Goal: Task Accomplishment & Management: Manage account settings

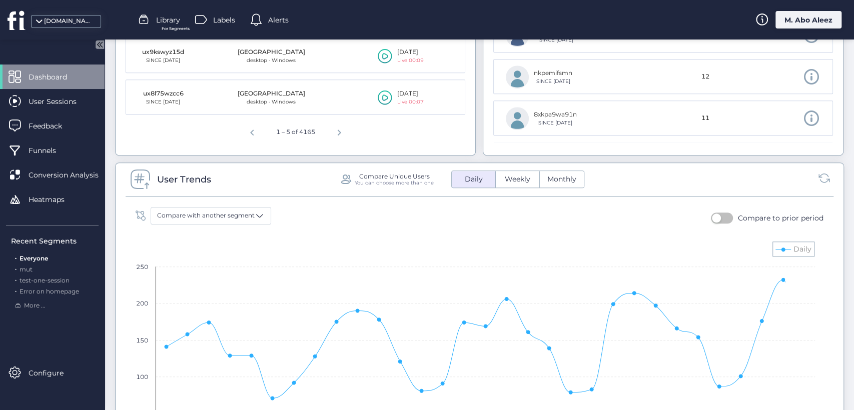
scroll to position [667, 0]
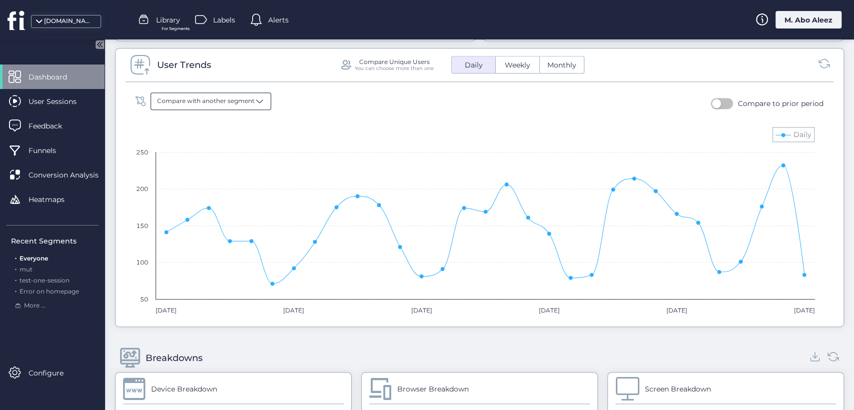
click at [262, 94] on div "Compare with another segment" at bounding box center [211, 102] width 121 height 18
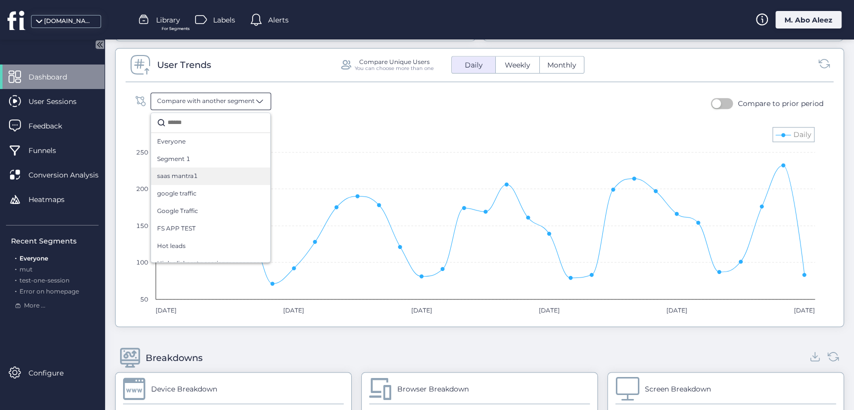
click at [237, 168] on div "saas mantra1" at bounding box center [210, 177] width 119 height 18
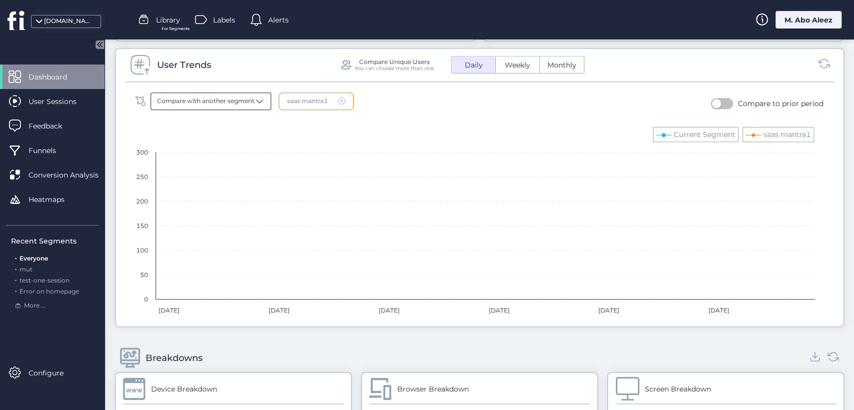
click at [234, 97] on span "Compare with another segment" at bounding box center [206, 102] width 98 height 10
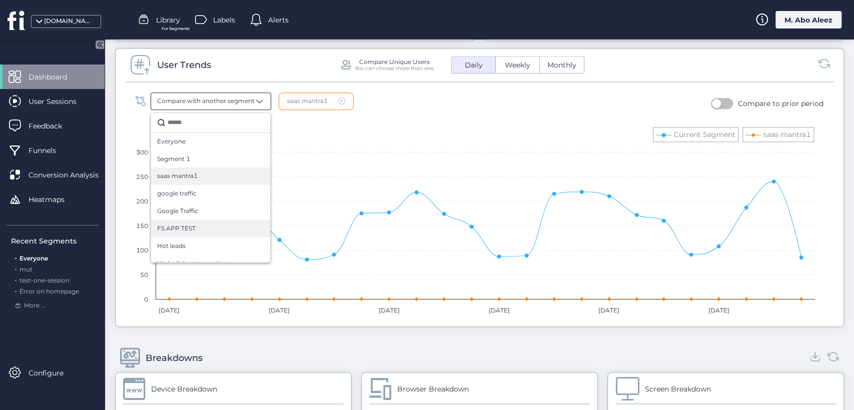
click at [232, 224] on div "FS APP TEST" at bounding box center [210, 229] width 107 height 10
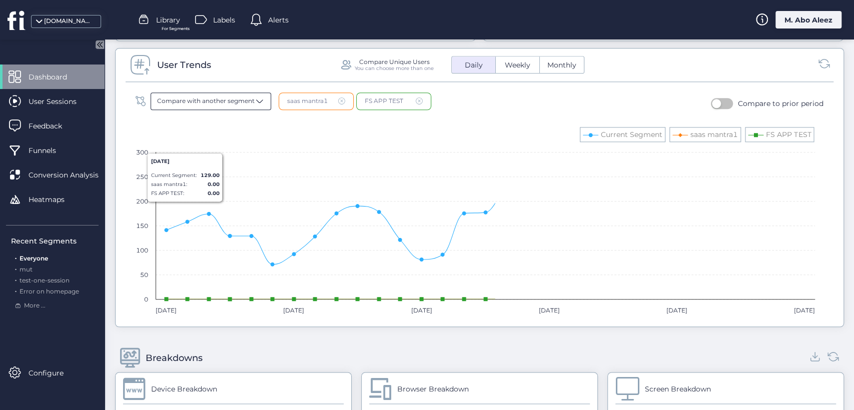
click at [232, 98] on span "Compare with another segment" at bounding box center [206, 102] width 98 height 10
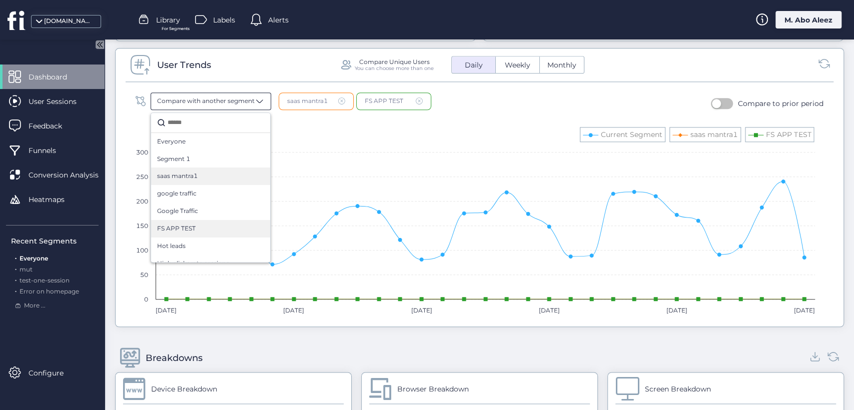
click at [223, 175] on div "saas mantra1" at bounding box center [210, 177] width 107 height 10
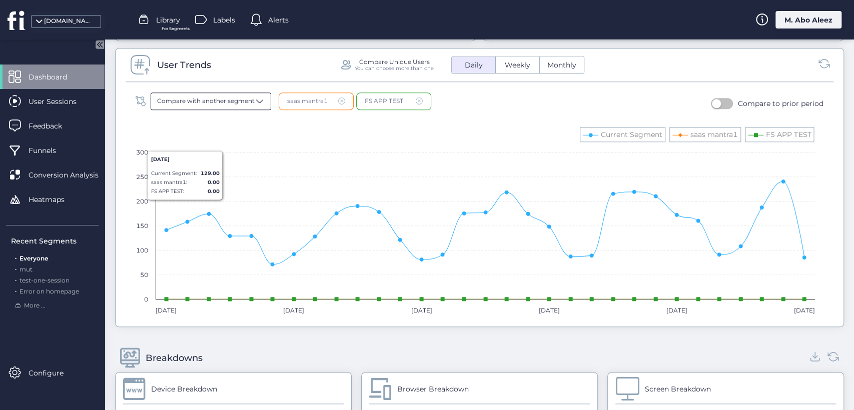
click at [231, 97] on span "Compare with another segment" at bounding box center [206, 102] width 98 height 10
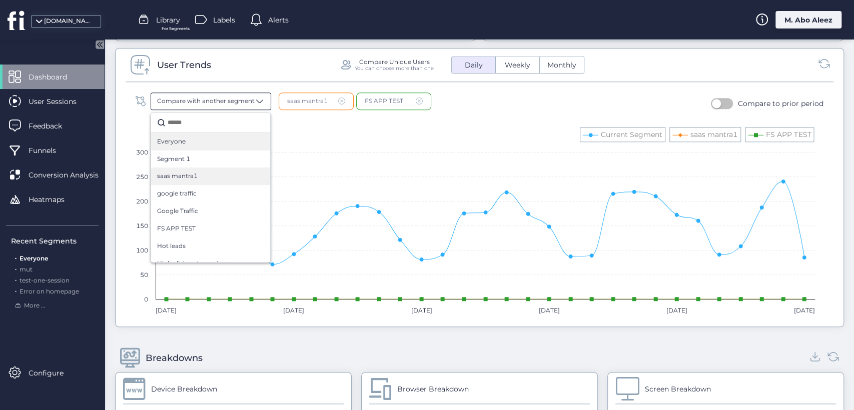
click at [204, 142] on div "Everyone" at bounding box center [210, 142] width 107 height 10
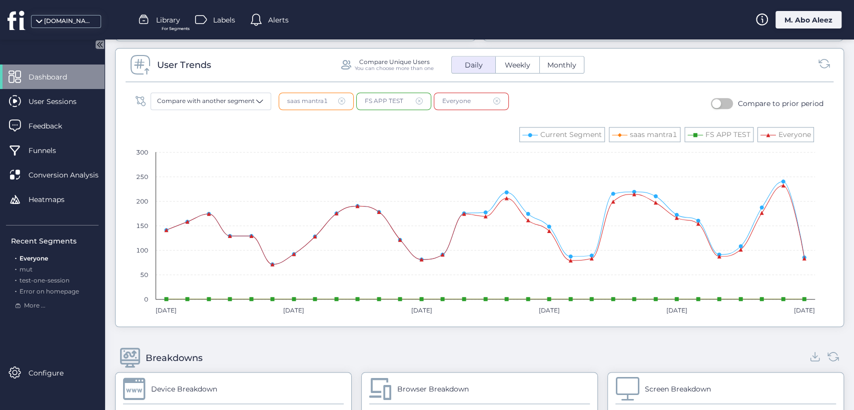
click at [719, 100] on button "button" at bounding box center [722, 103] width 22 height 11
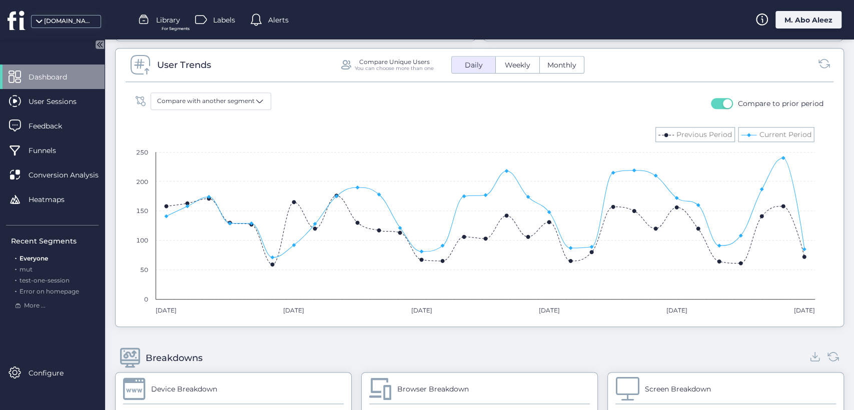
click at [723, 100] on span "button" at bounding box center [727, 103] width 9 height 9
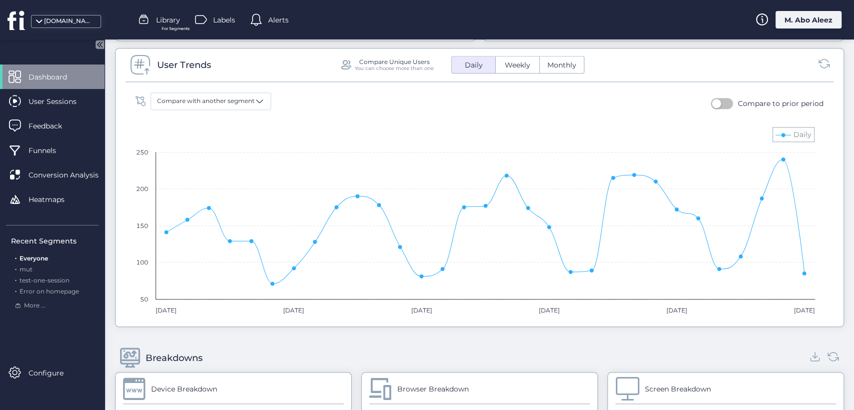
click at [719, 100] on button "button" at bounding box center [722, 103] width 22 height 11
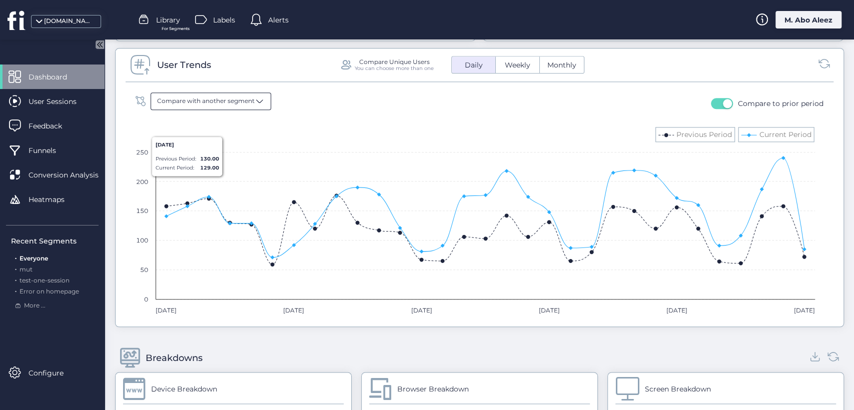
click at [211, 102] on span "Compare with another segment" at bounding box center [206, 102] width 98 height 10
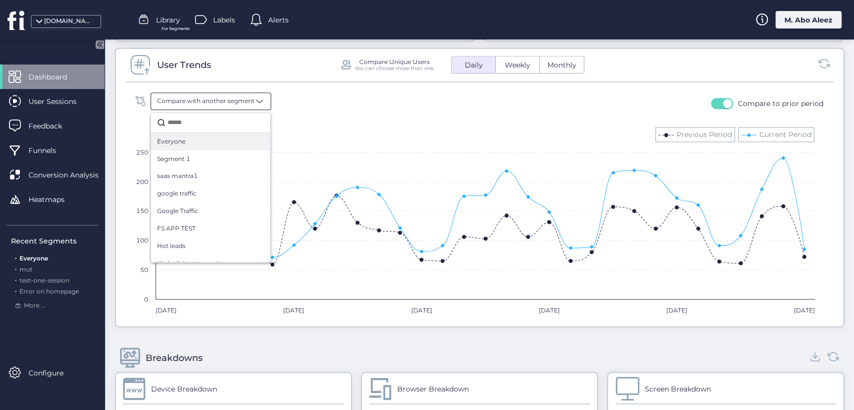
click at [209, 139] on div "Everyone" at bounding box center [210, 142] width 107 height 10
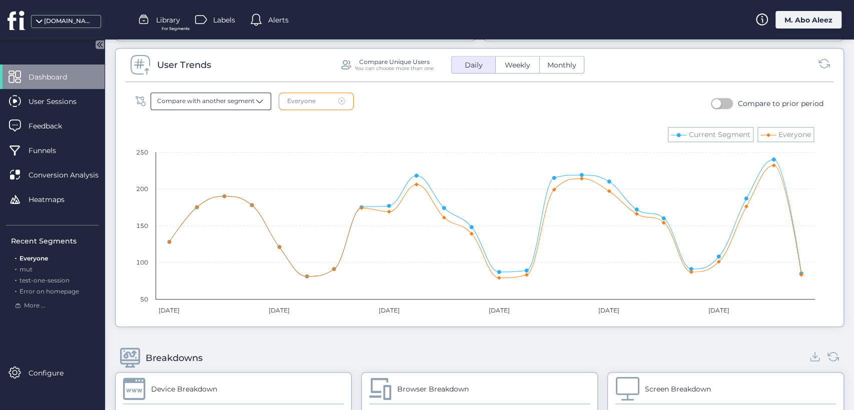
click at [255, 97] on span at bounding box center [260, 101] width 10 height 10
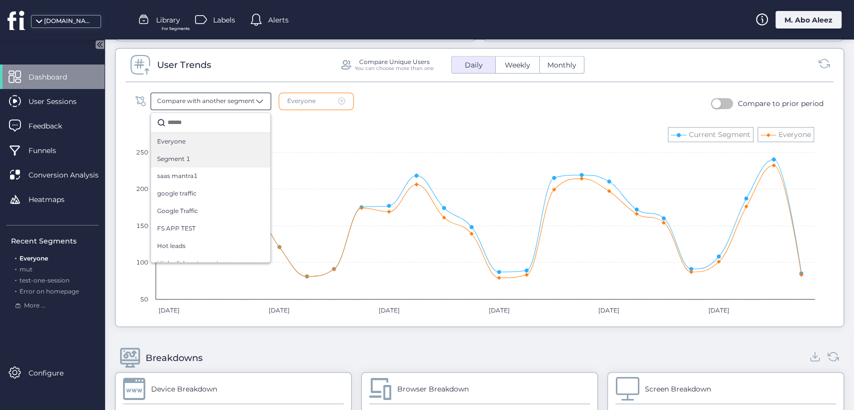
click at [234, 163] on div "Segment 1" at bounding box center [210, 160] width 119 height 18
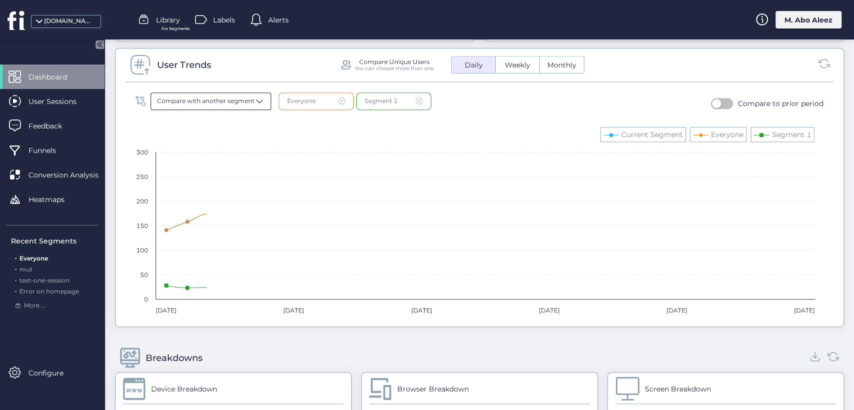
click at [236, 103] on span "Compare with another segment" at bounding box center [206, 102] width 98 height 10
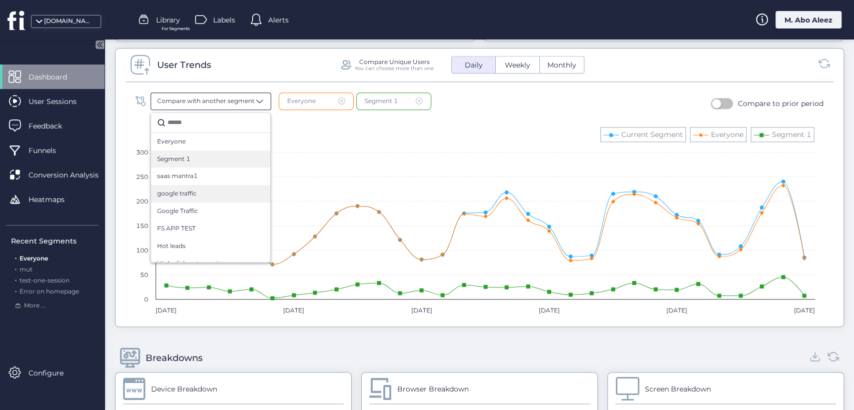
click at [219, 197] on div "google traffic" at bounding box center [210, 194] width 119 height 18
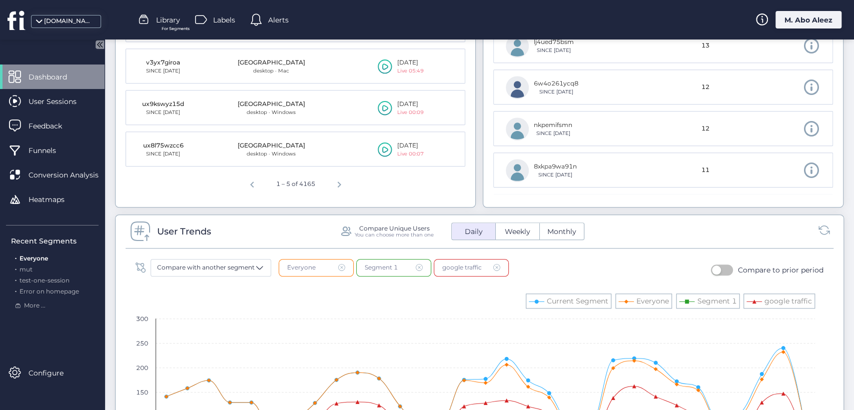
click at [504, 231] on span "Weekly" at bounding box center [518, 232] width 38 height 11
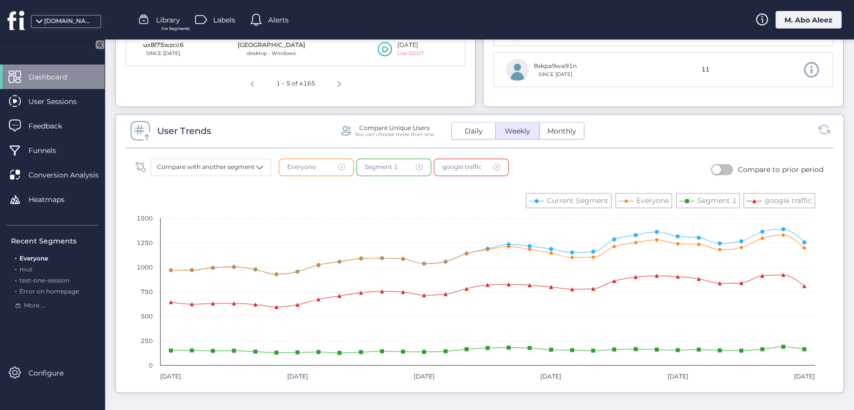
scroll to position [556, 0]
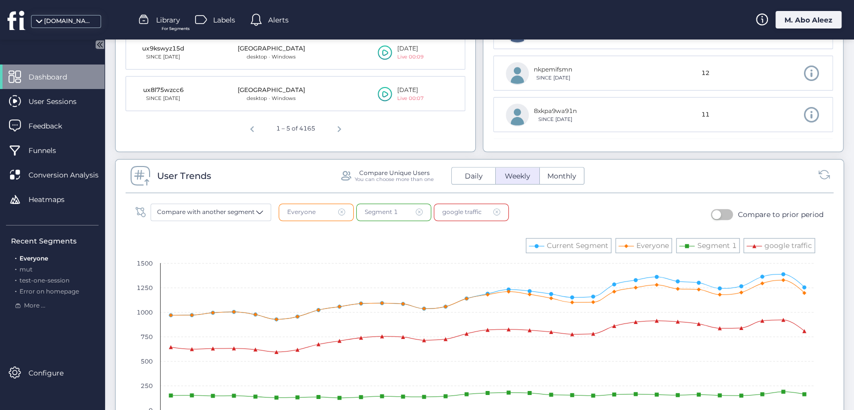
click at [556, 184] on div "Compare Unique Users You can choose more than one Daily Weekly Monthly" at bounding box center [461, 176] width 245 height 18
click at [556, 181] on button "Monthly" at bounding box center [562, 176] width 44 height 17
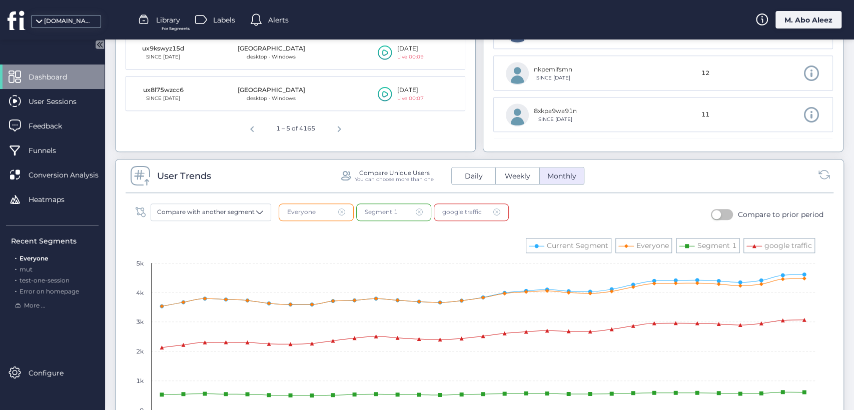
click at [473, 173] on span "Daily" at bounding box center [474, 176] width 30 height 11
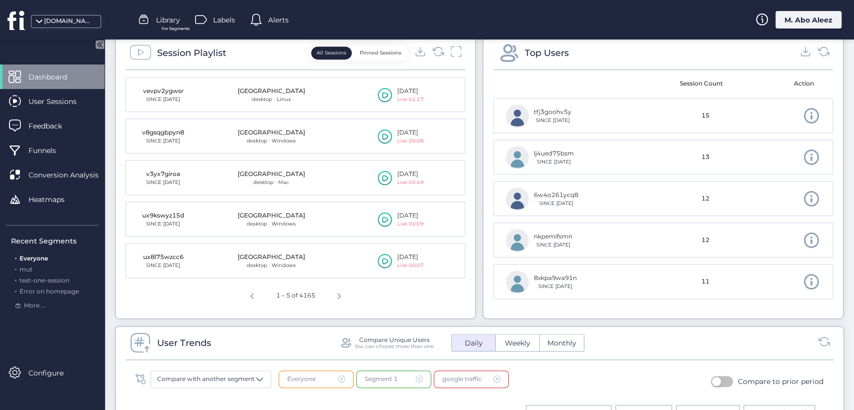
scroll to position [167, 0]
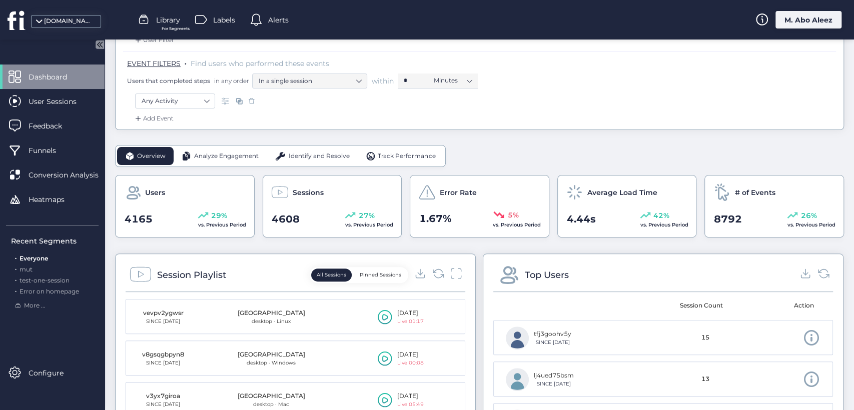
click at [211, 149] on div "Analyze Engagement" at bounding box center [220, 156] width 93 height 18
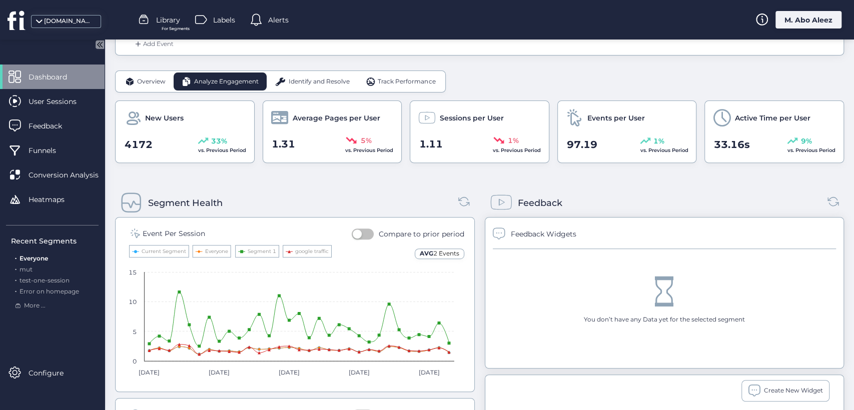
scroll to position [333, 0]
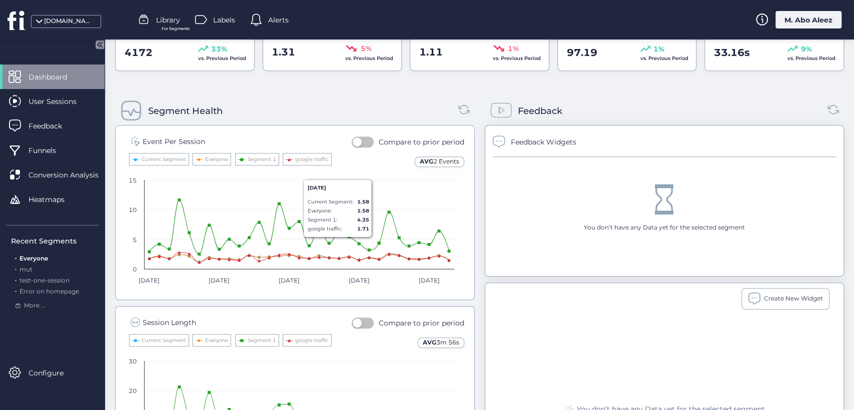
click at [363, 137] on button "button" at bounding box center [363, 142] width 22 height 11
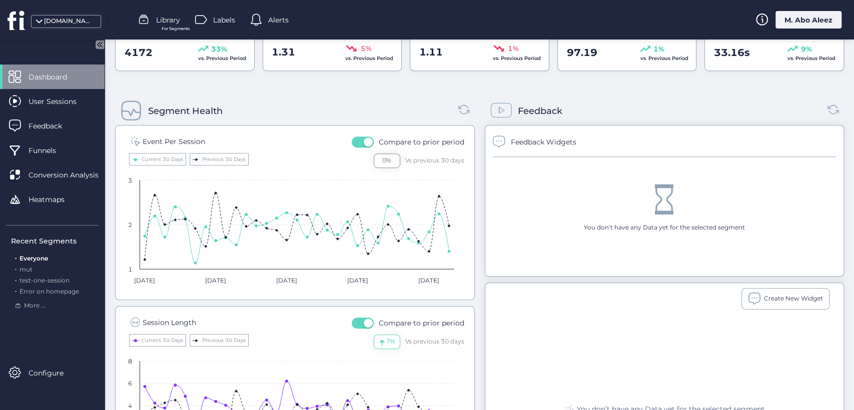
click at [359, 145] on button "button" at bounding box center [363, 142] width 22 height 11
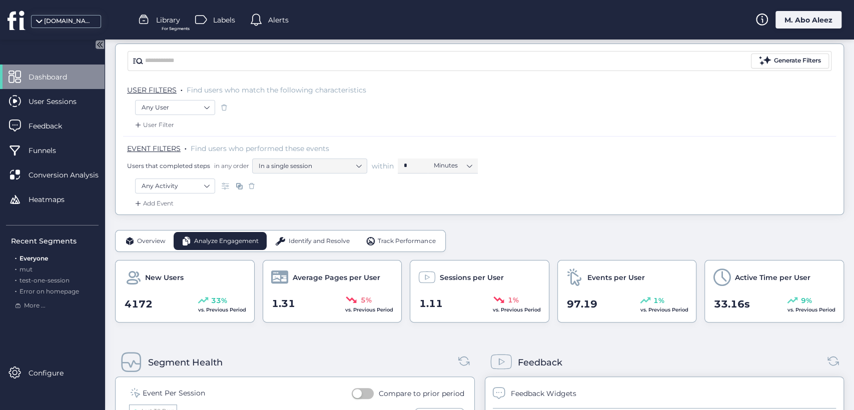
scroll to position [222, 0]
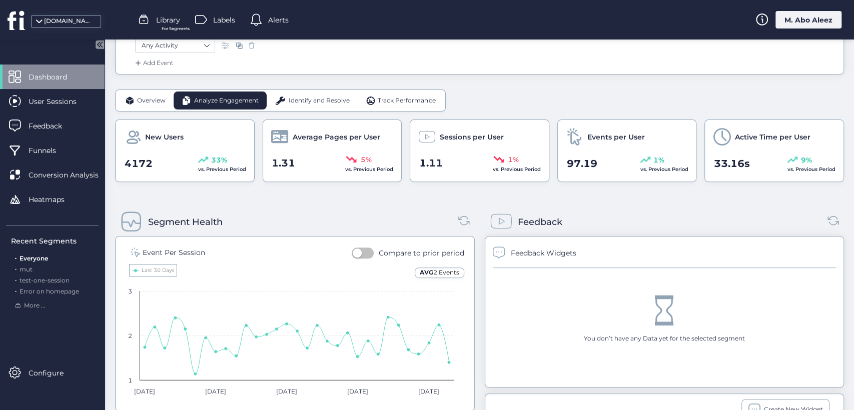
click at [140, 100] on span "Overview" at bounding box center [151, 101] width 29 height 10
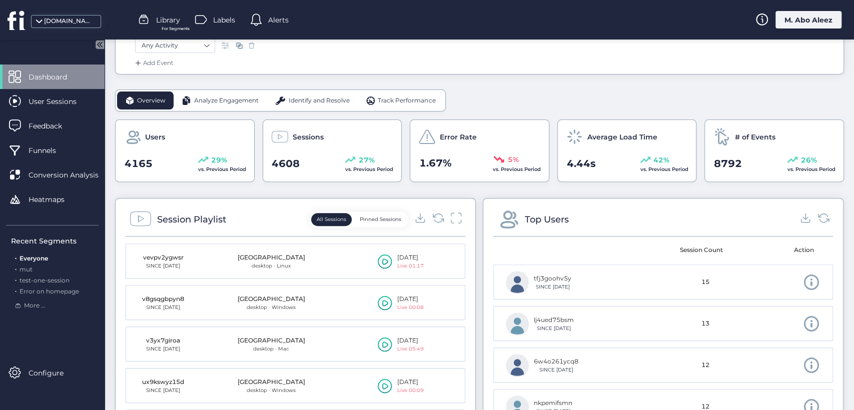
click at [162, 20] on span "Library" at bounding box center [168, 20] width 24 height 11
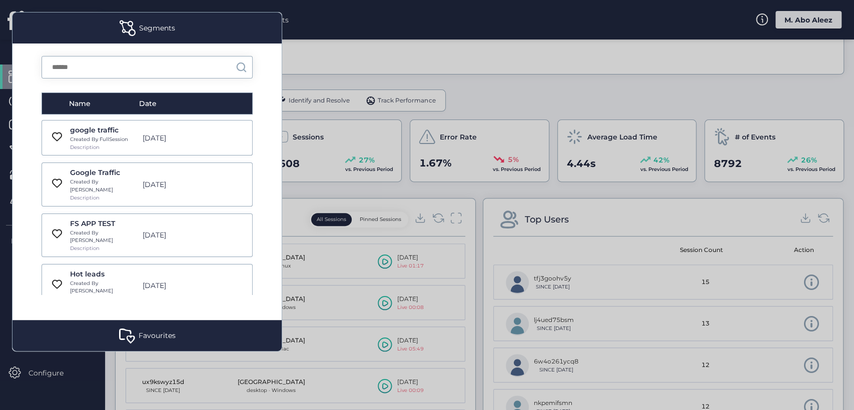
scroll to position [278, 0]
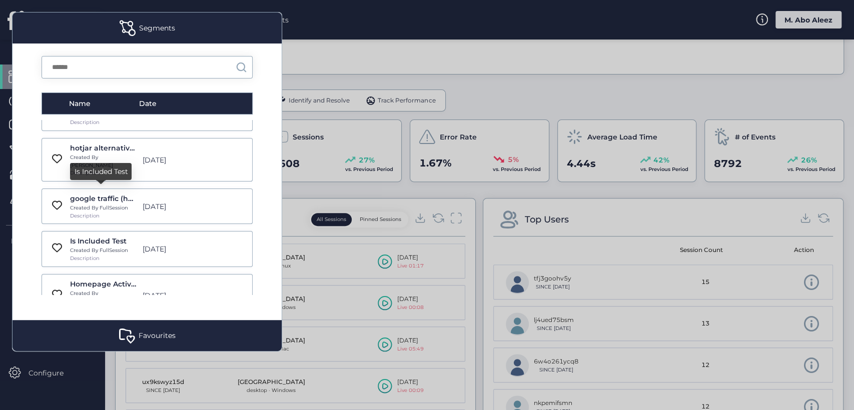
click at [93, 236] on div "Is Included Test" at bounding box center [103, 241] width 67 height 11
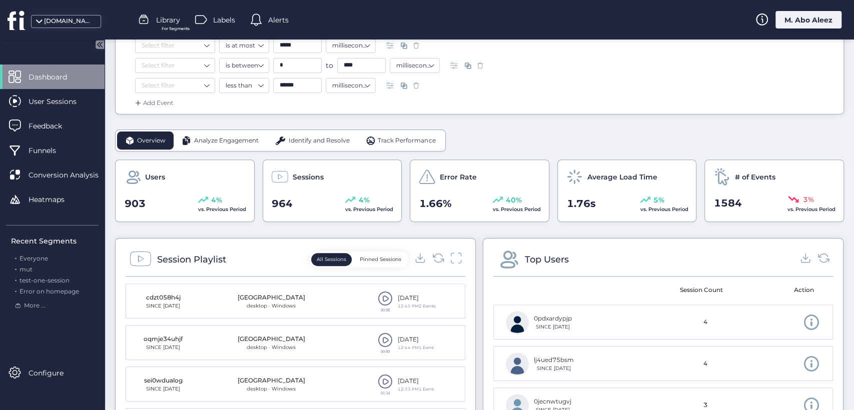
click at [298, 141] on span "Identify and Resolve" at bounding box center [319, 141] width 61 height 10
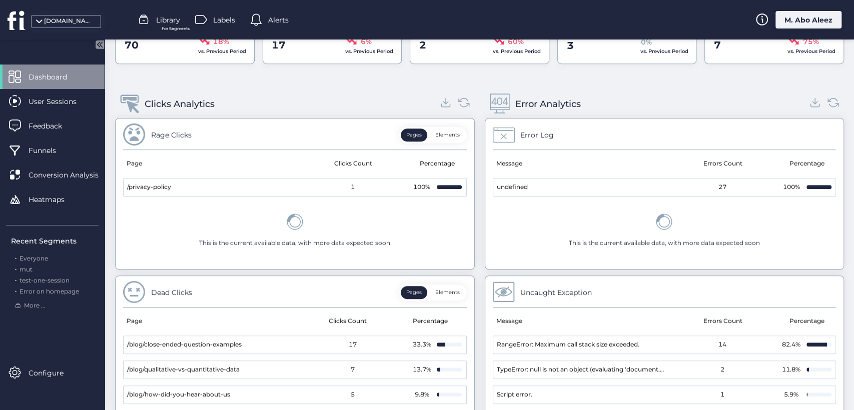
scroll to position [256, 0]
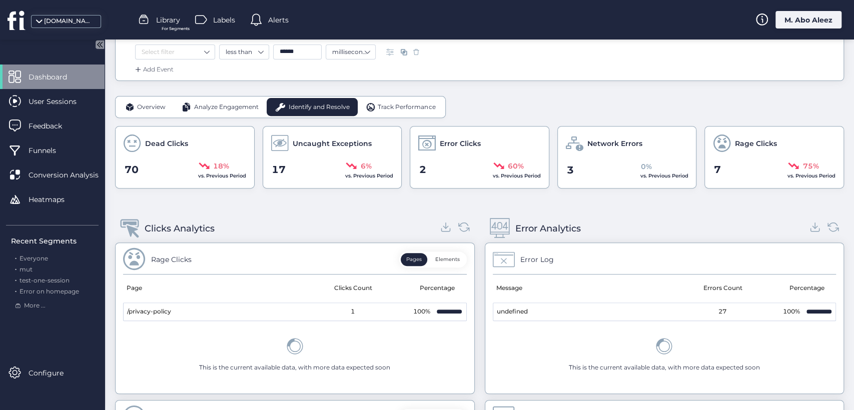
click at [150, 106] on span "Overview" at bounding box center [151, 108] width 29 height 10
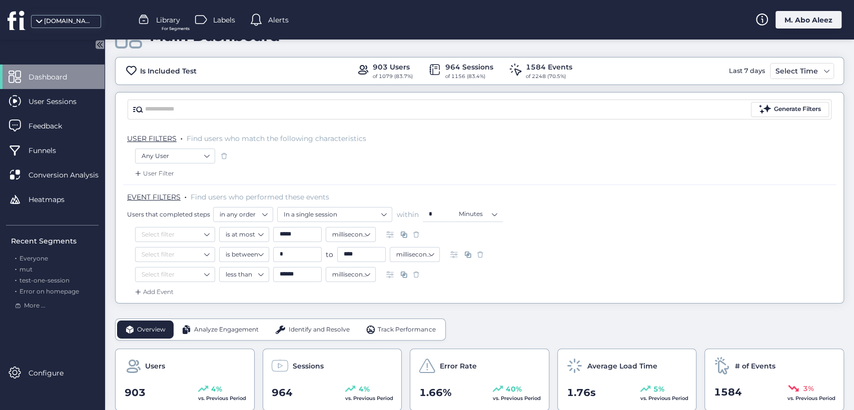
scroll to position [0, 0]
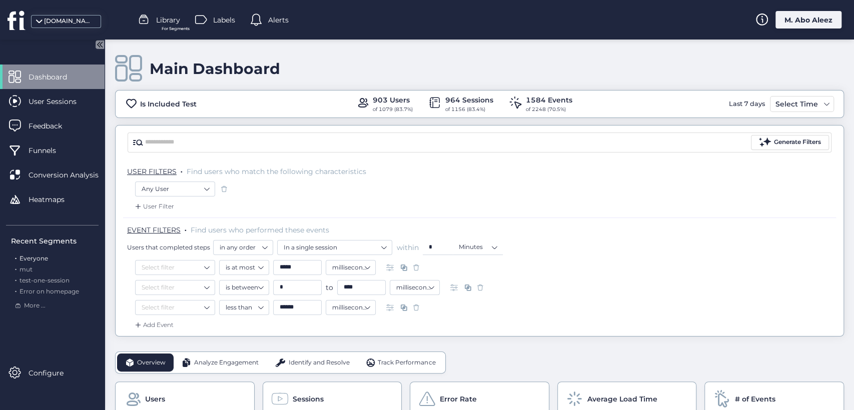
click at [42, 257] on span "Everyone" at bounding box center [34, 259] width 29 height 8
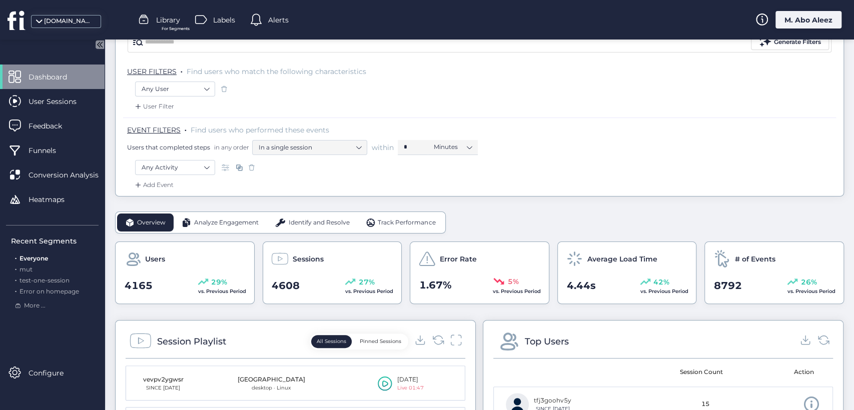
scroll to position [111, 0]
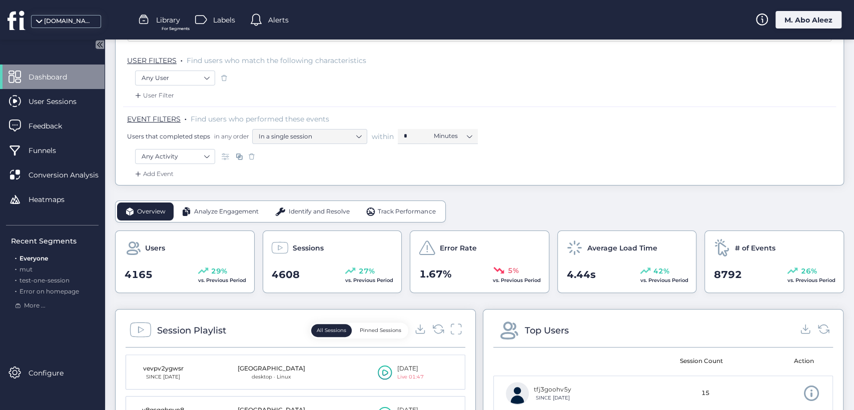
click at [309, 205] on div "Identify and Resolve" at bounding box center [312, 212] width 91 height 18
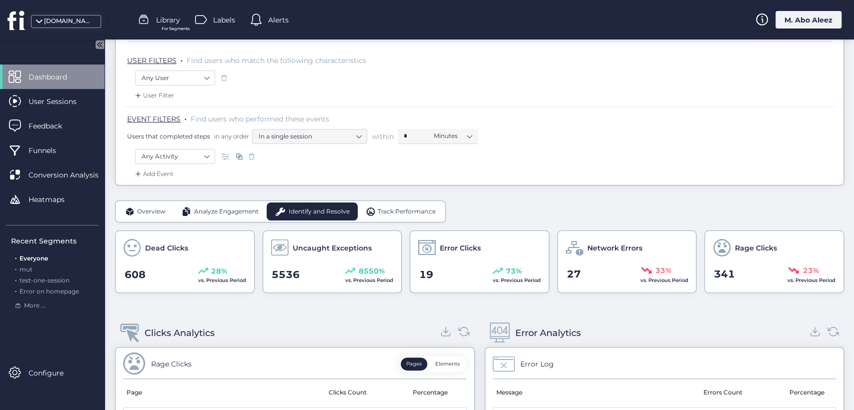
click at [808, 25] on div "M. Abo Aleez" at bounding box center [808, 20] width 66 height 18
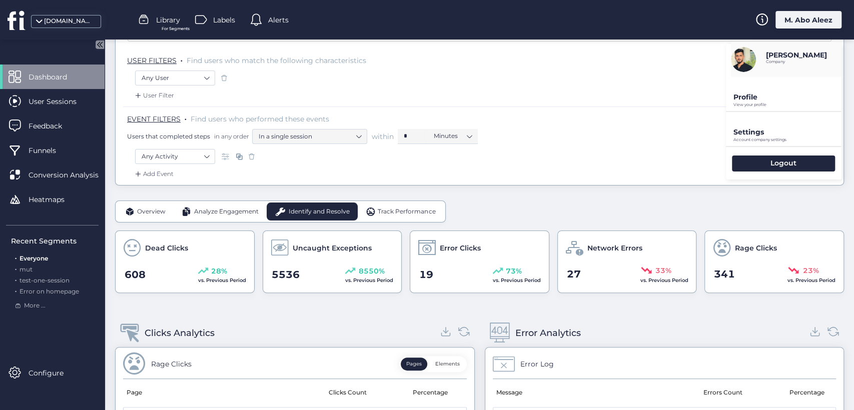
click at [741, 95] on p "Profile" at bounding box center [787, 97] width 108 height 9
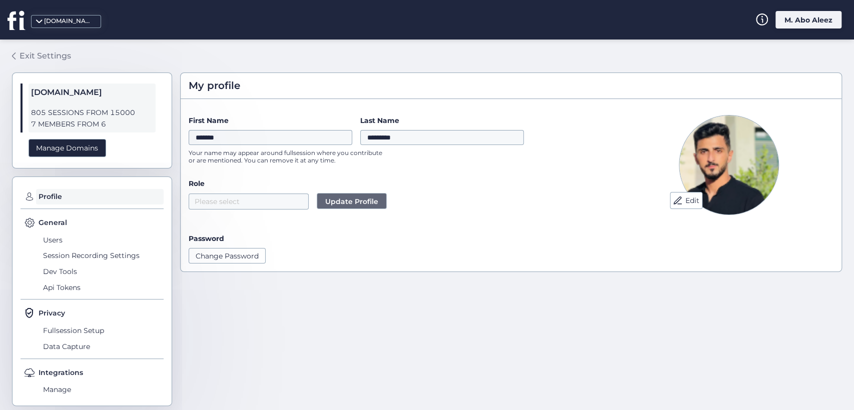
click at [59, 56] on div "Exit Settings" at bounding box center [46, 56] width 52 height 13
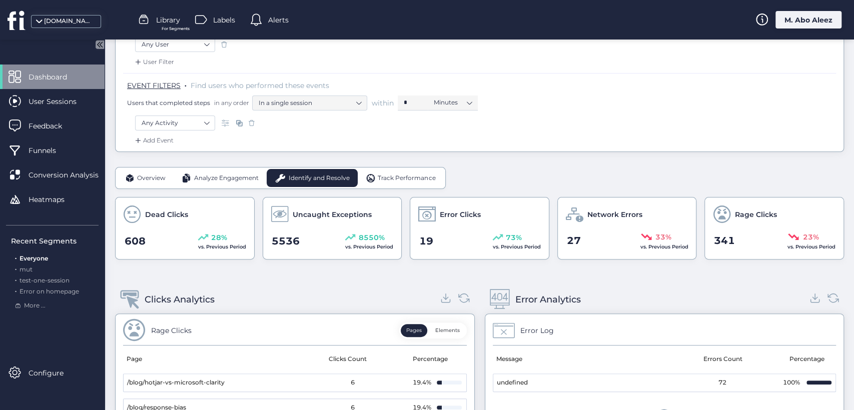
scroll to position [167, 0]
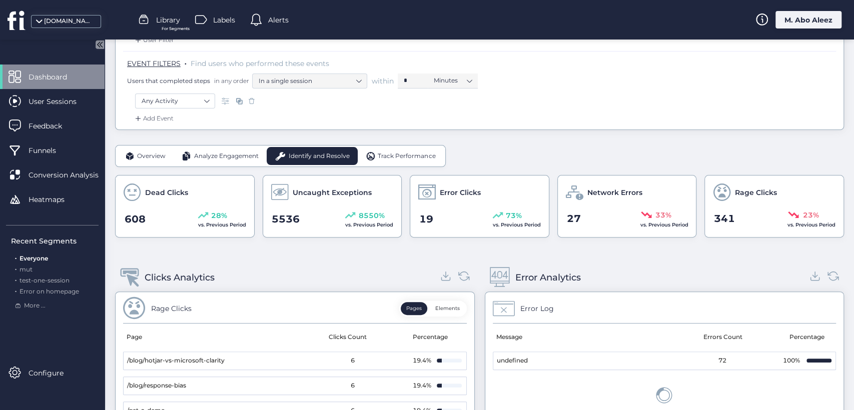
click at [232, 153] on span "Analyze Engagement" at bounding box center [226, 157] width 65 height 10
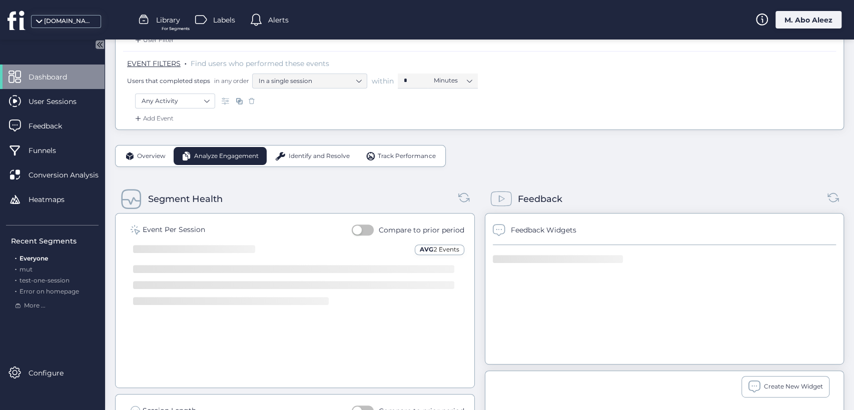
click at [154, 163] on div "Overview" at bounding box center [145, 156] width 57 height 18
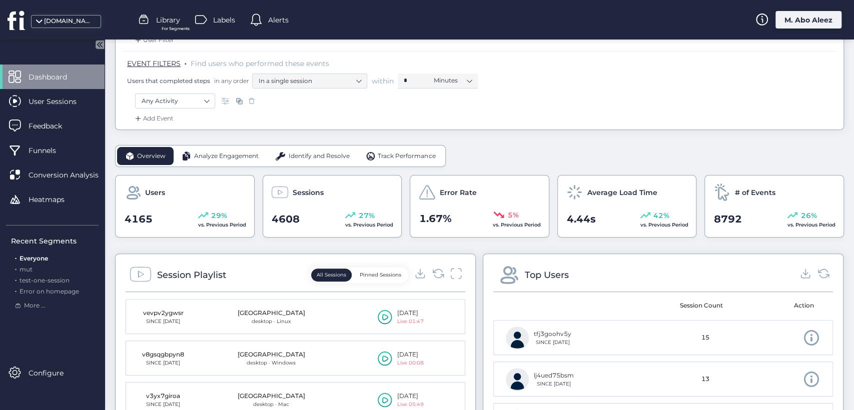
click at [279, 166] on div "Overview Analyze Engagement Identify and Resolve Track Performance" at bounding box center [280, 156] width 331 height 22
click at [287, 157] on div "Identify and Resolve" at bounding box center [312, 156] width 91 height 18
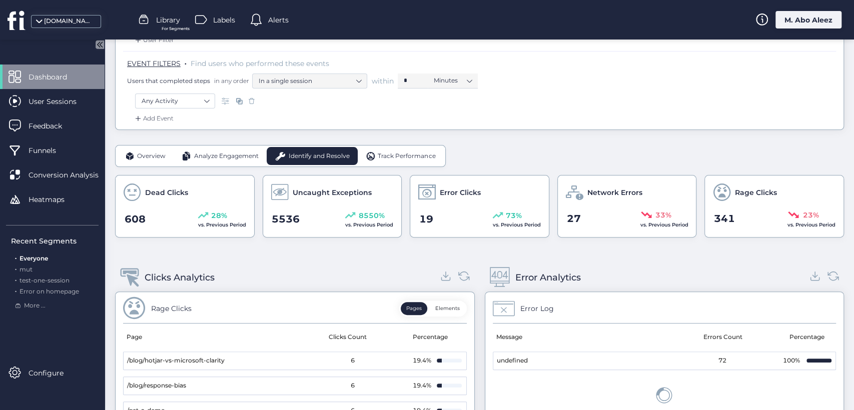
click at [215, 160] on div "Analyze Engagement" at bounding box center [220, 156] width 93 height 18
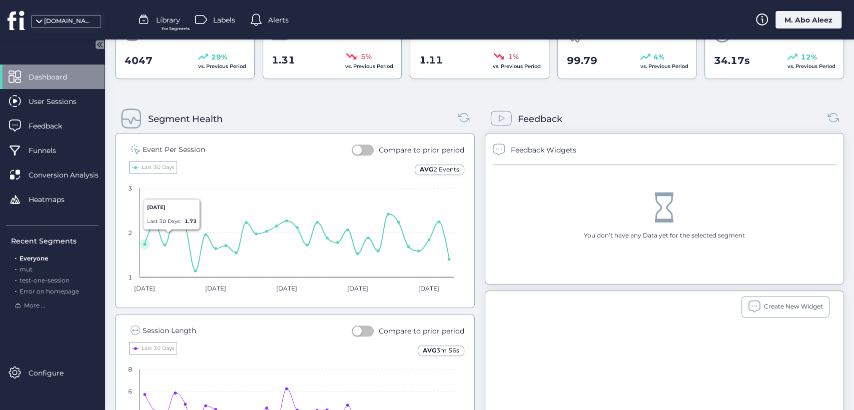
scroll to position [231, 0]
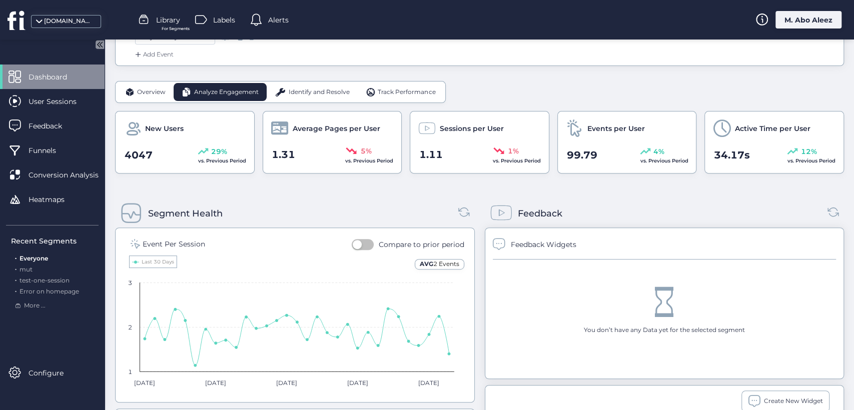
click at [56, 73] on span "Dashboard" at bounding box center [56, 77] width 54 height 11
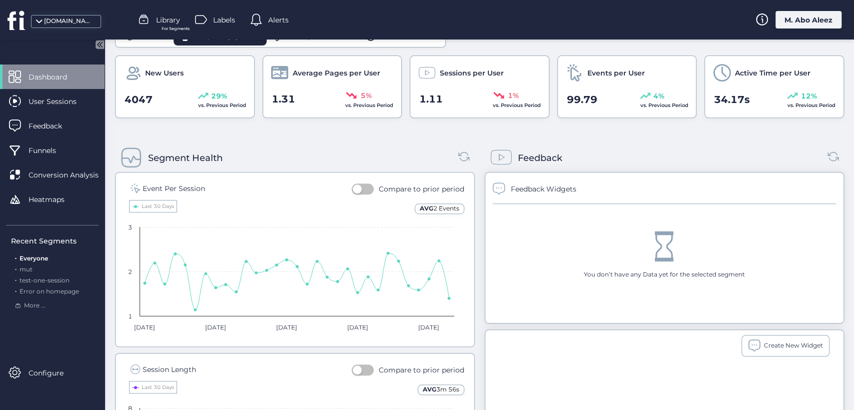
scroll to position [64, 0]
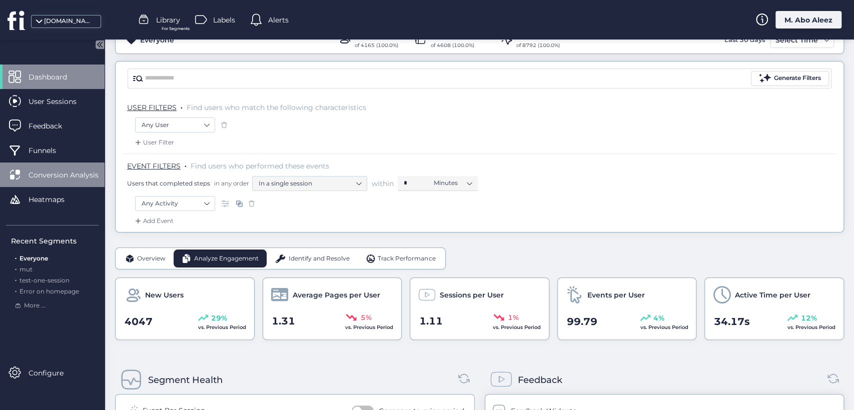
click at [49, 167] on div "Conversion Analysis" at bounding box center [52, 175] width 105 height 25
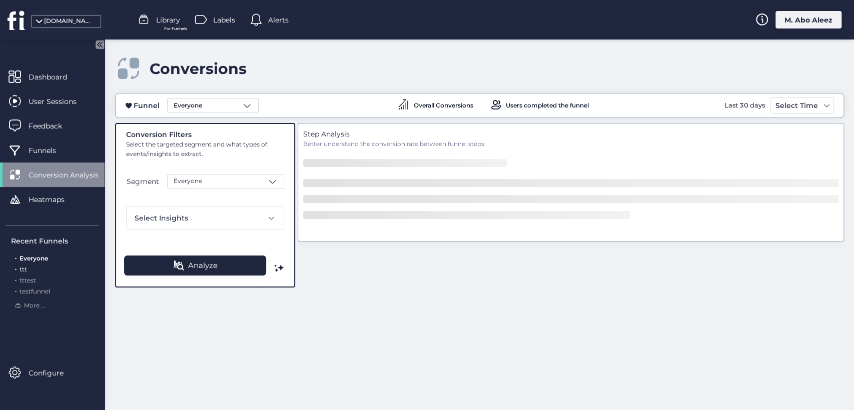
click at [26, 269] on span "ttt" at bounding box center [24, 270] width 8 height 8
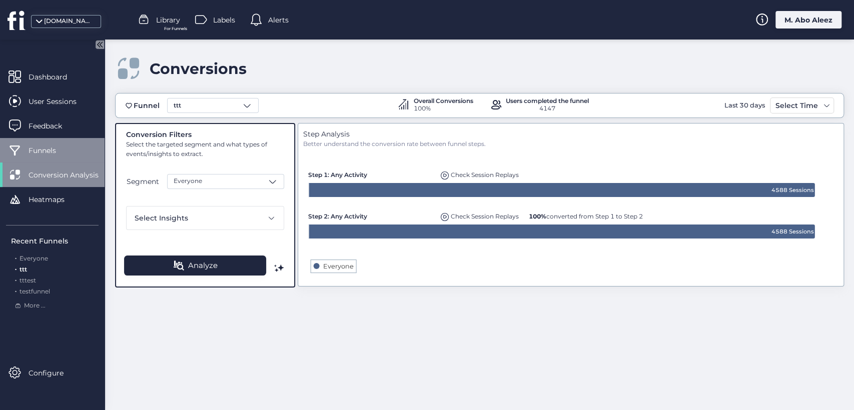
click at [44, 140] on div "Funnels" at bounding box center [52, 150] width 105 height 25
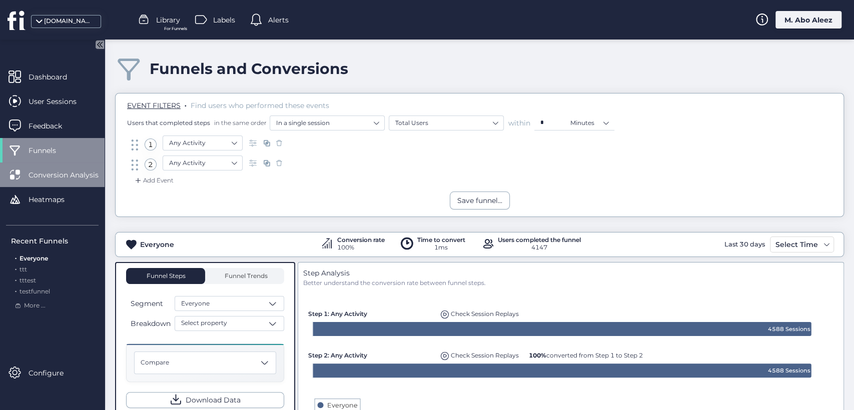
click at [60, 179] on span "Conversion Analysis" at bounding box center [71, 175] width 85 height 11
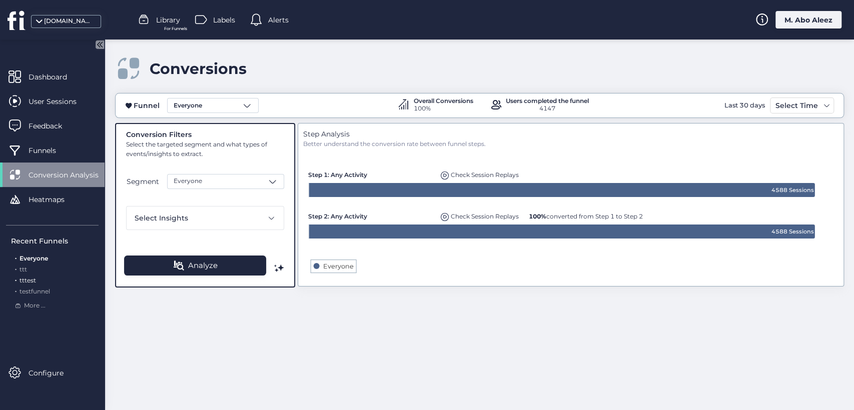
click at [34, 277] on span "tttest" at bounding box center [28, 281] width 17 height 8
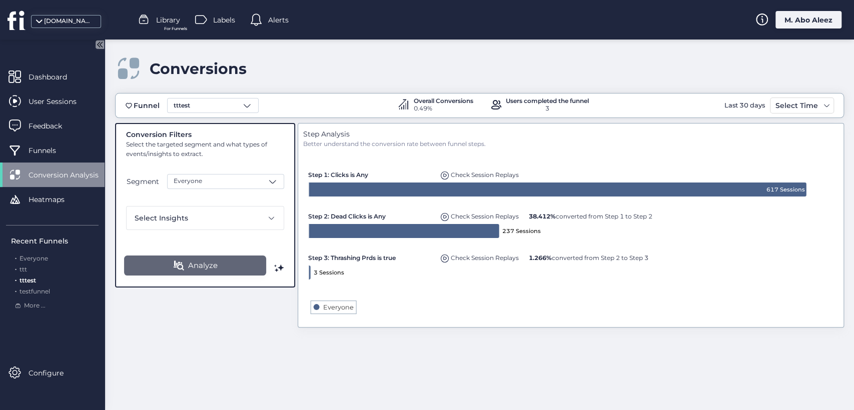
click at [225, 262] on button "Analyze" at bounding box center [195, 266] width 143 height 20
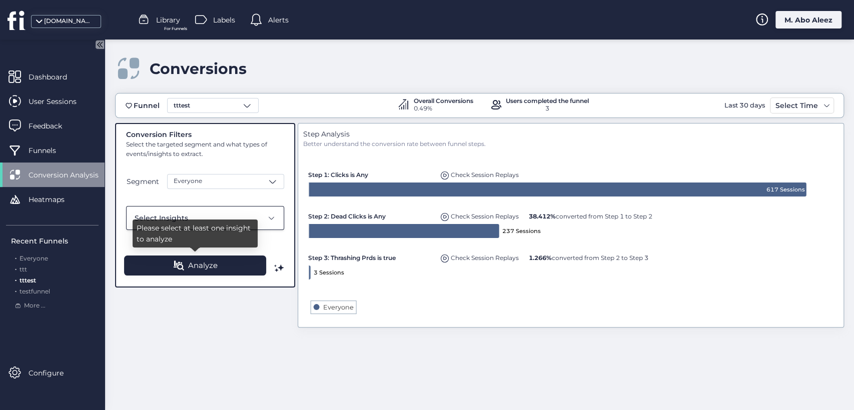
click at [253, 214] on div "Select Insights" at bounding box center [199, 218] width 128 height 11
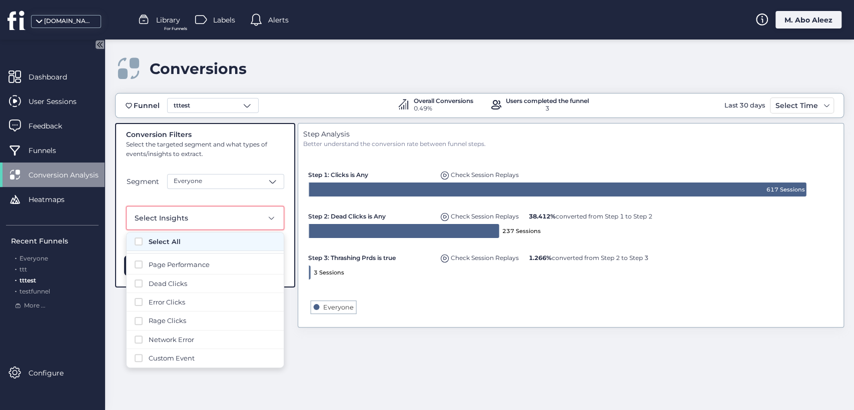
click at [167, 243] on span "Select All" at bounding box center [212, 242] width 127 height 10
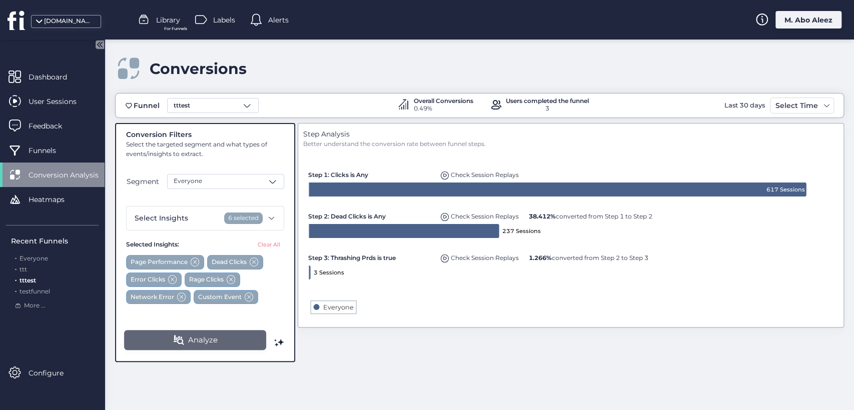
click at [184, 345] on button "Analyze" at bounding box center [195, 340] width 143 height 20
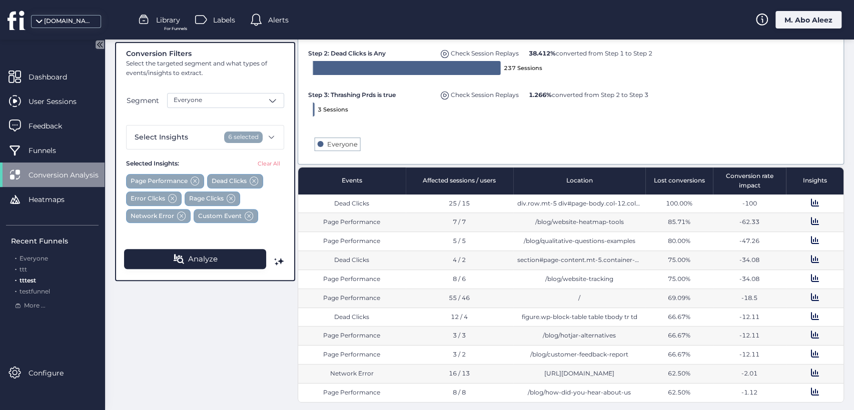
scroll to position [108, 0]
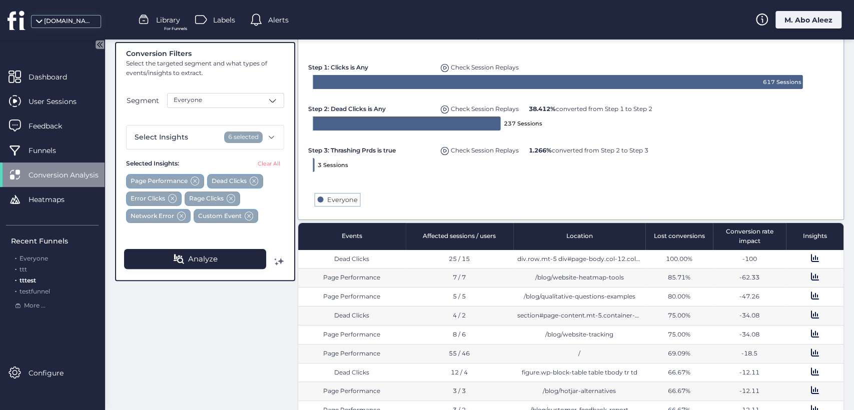
click at [277, 264] on span at bounding box center [279, 262] width 10 height 10
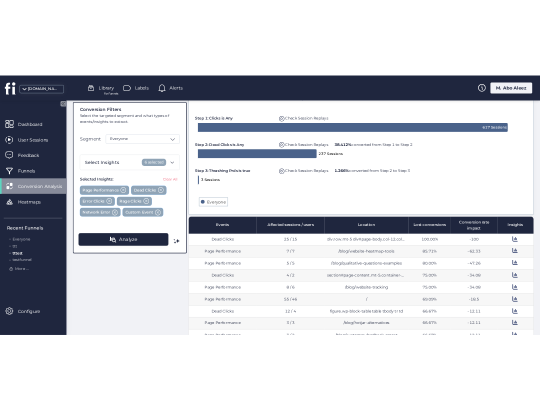
scroll to position [0, 0]
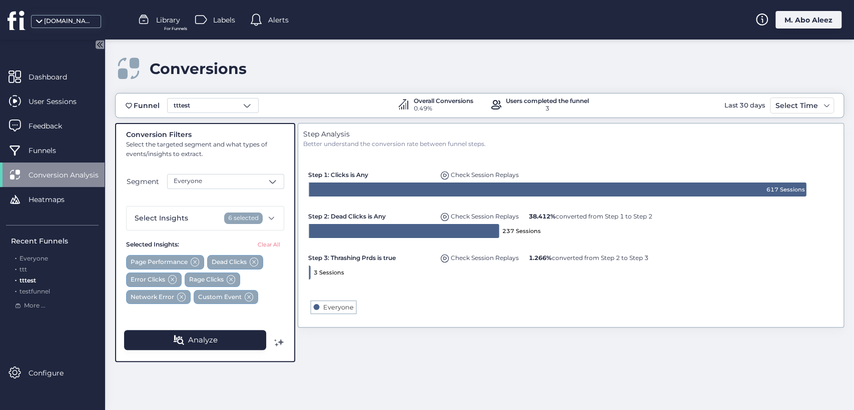
click at [279, 343] on span at bounding box center [279, 343] width 10 height 10
click at [282, 342] on span at bounding box center [279, 343] width 10 height 10
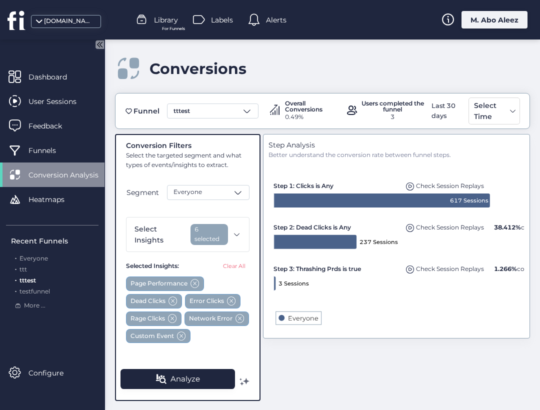
click at [244, 381] on span at bounding box center [245, 382] width 10 height 10
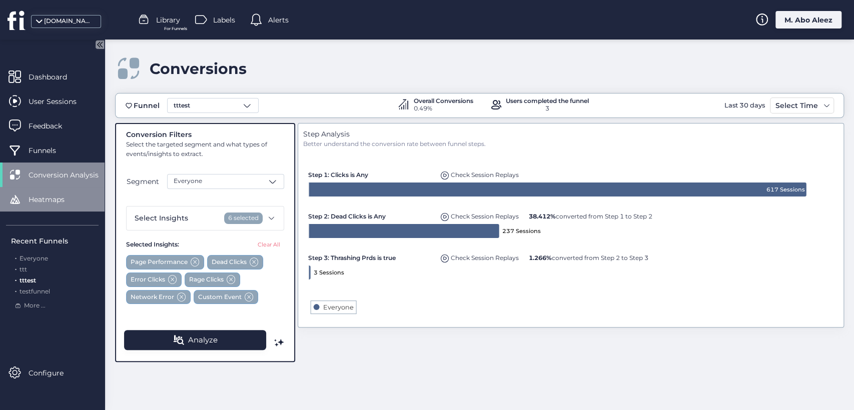
click at [97, 203] on div "Heatmaps" at bounding box center [52, 199] width 105 height 25
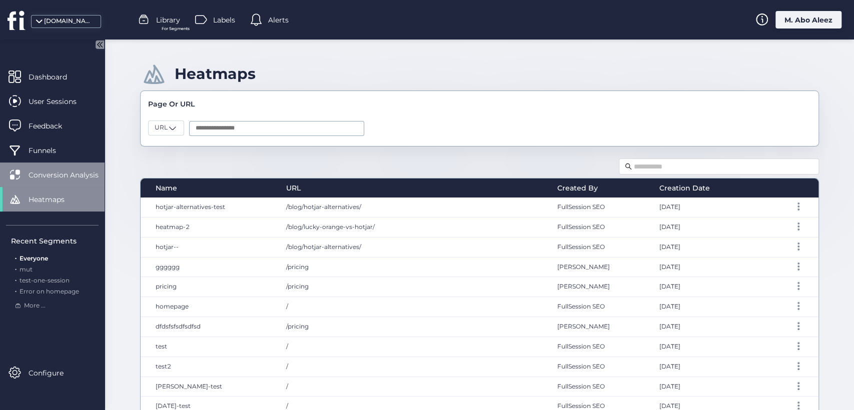
click at [67, 177] on span "Conversion Analysis" at bounding box center [71, 175] width 85 height 11
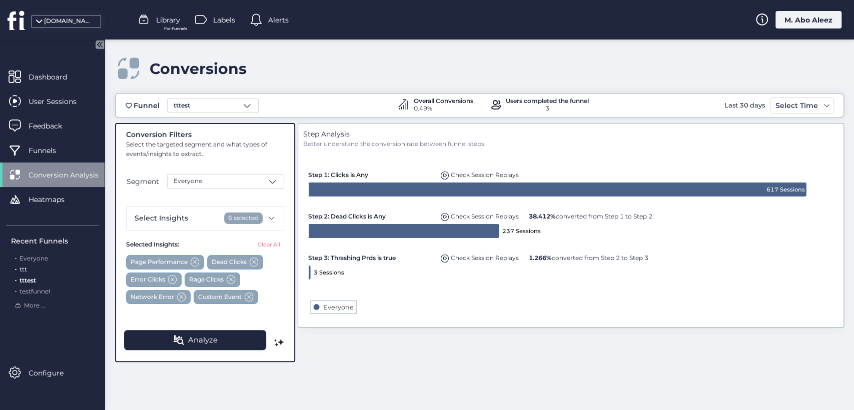
click at [28, 267] on div ". ttt" at bounding box center [55, 270] width 88 height 10
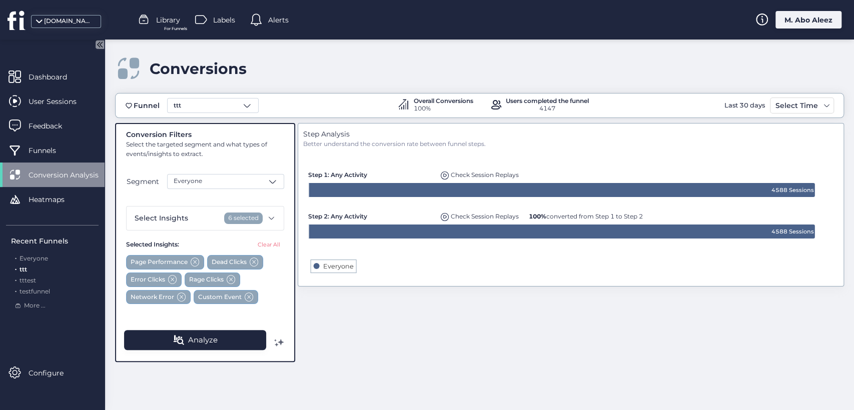
click at [277, 341] on span at bounding box center [279, 343] width 10 height 10
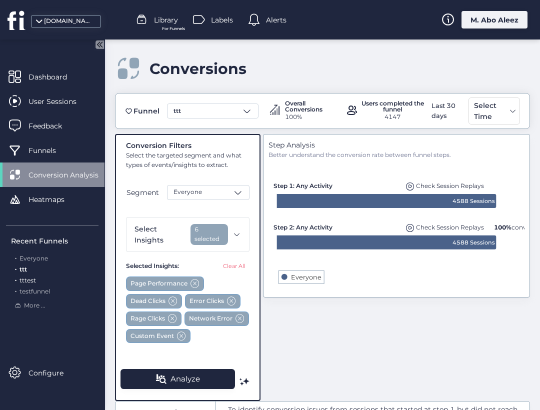
click at [34, 281] on span "tttest" at bounding box center [28, 281] width 17 height 8
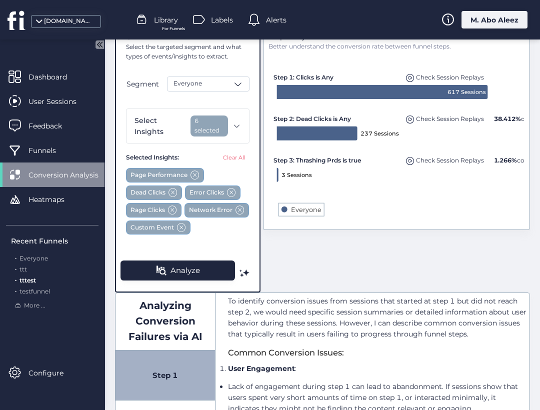
scroll to position [111, 0]
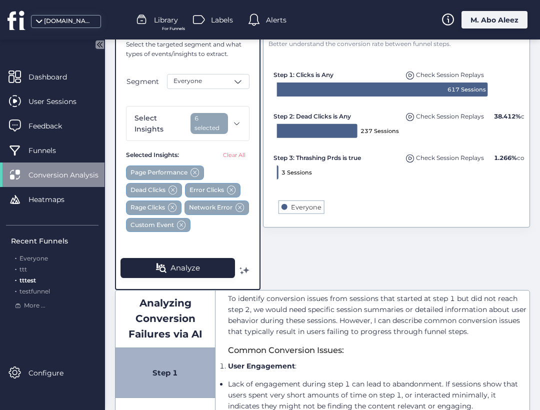
click at [241, 276] on span at bounding box center [245, 271] width 10 height 10
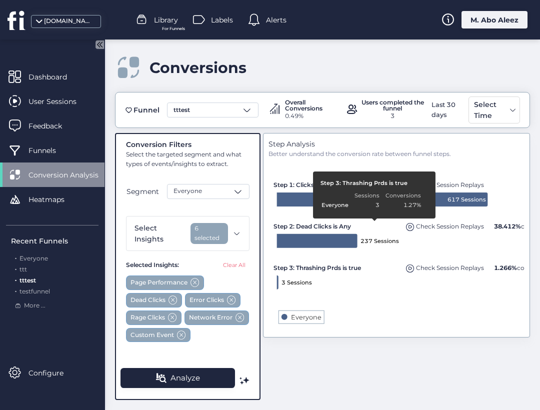
scroll to position [17, 0]
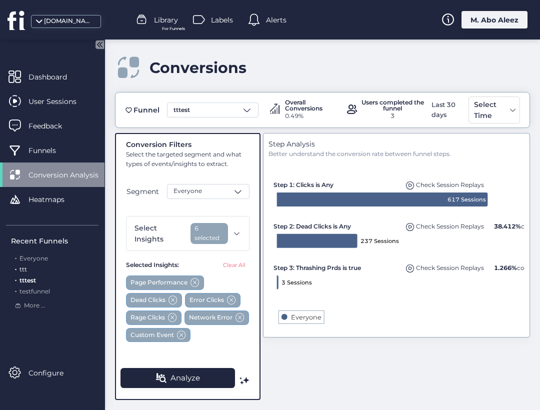
click at [19, 269] on div ". ttt" at bounding box center [55, 270] width 88 height 10
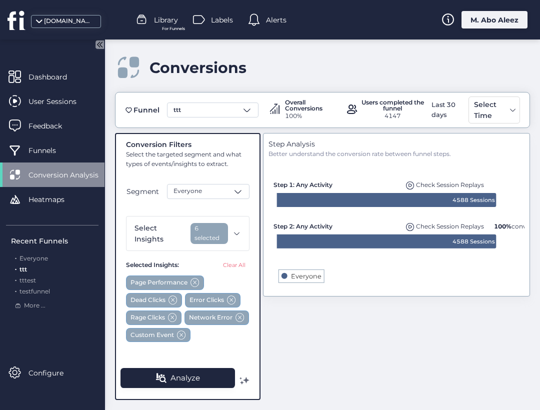
click at [246, 378] on span at bounding box center [245, 381] width 10 height 10
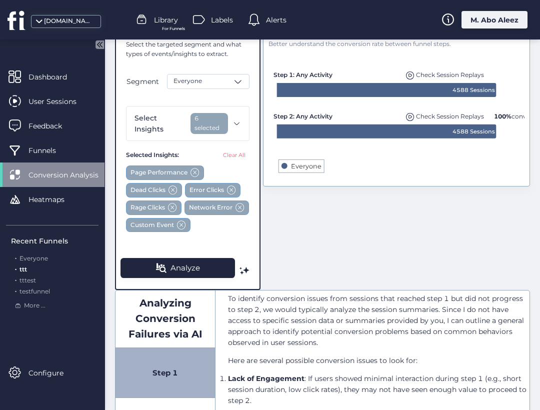
scroll to position [167, 0]
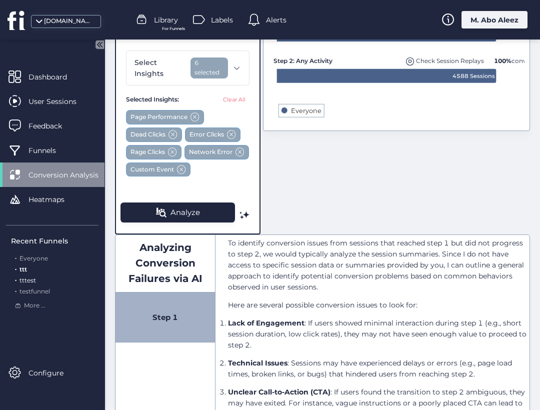
click at [26, 282] on span "tttest" at bounding box center [28, 281] width 17 height 8
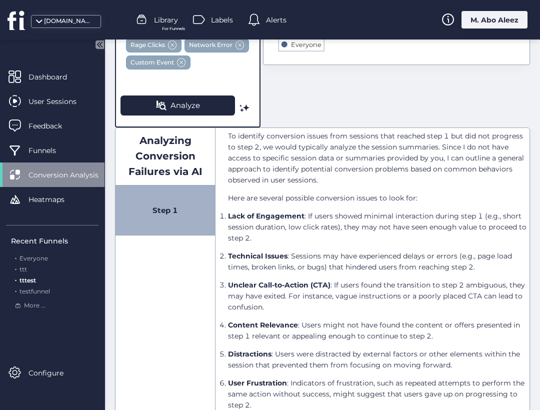
scroll to position [255, 0]
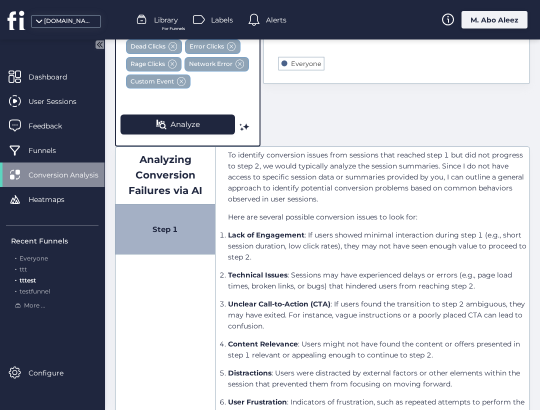
click at [167, 248] on div "Step 1" at bounding box center [166, 230] width 100 height 50
click at [168, 201] on div "Analyzing Conversion Failures via AI" at bounding box center [166, 176] width 100 height 58
click at [172, 281] on div "Analyzing Conversion Failures via AI Step 1" at bounding box center [166, 376] width 100 height 459
click at [154, 296] on div "Analyzing Conversion Failures via AI Step 1" at bounding box center [166, 376] width 100 height 459
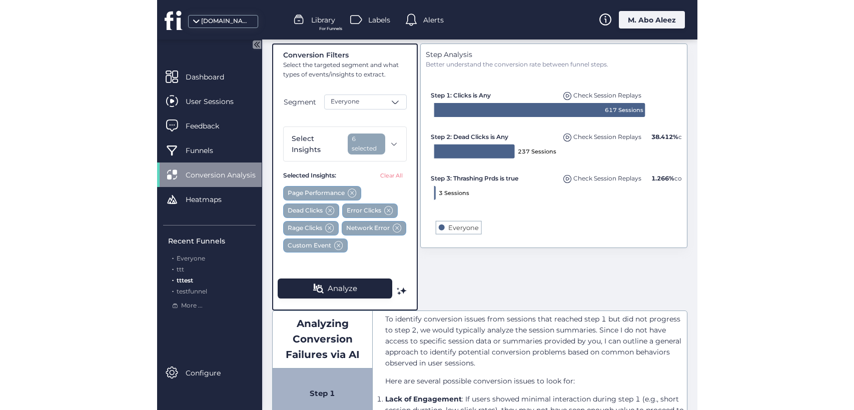
scroll to position [88, 0]
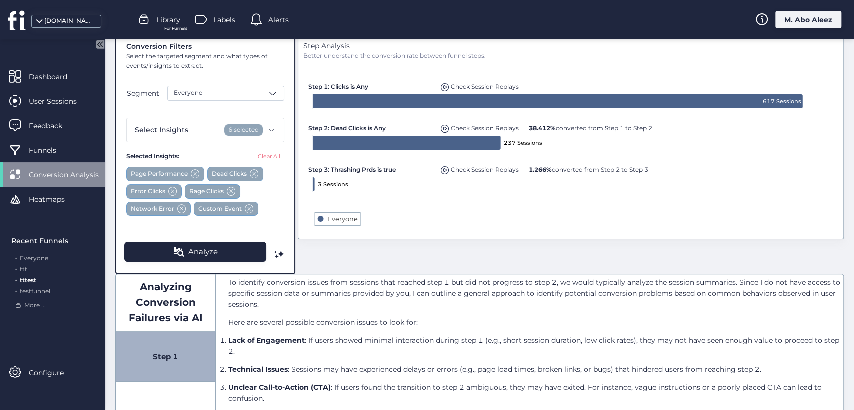
click at [27, 285] on div ". Everyone . ttt . tttest . testfunnel" at bounding box center [55, 275] width 88 height 42
click at [39, 294] on span "testfunnel" at bounding box center [35, 292] width 31 height 8
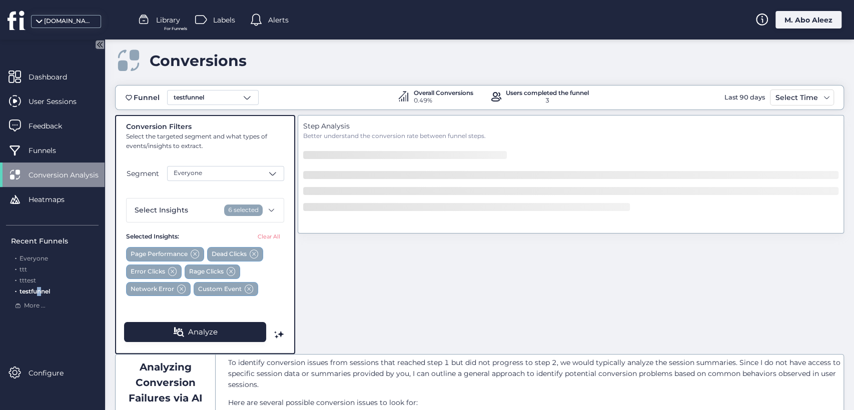
scroll to position [0, 0]
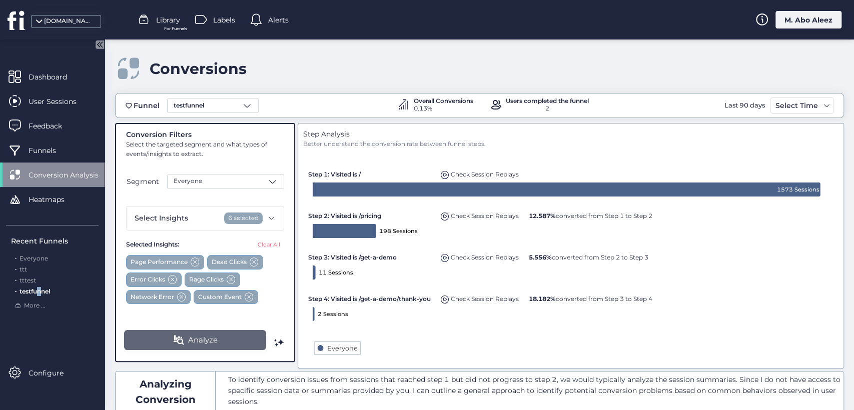
click at [217, 343] on button "Analyze" at bounding box center [195, 340] width 143 height 20
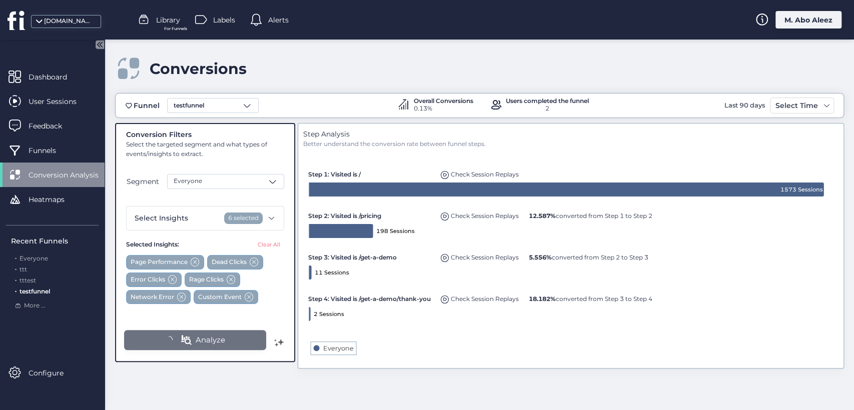
click at [277, 345] on span at bounding box center [279, 343] width 10 height 10
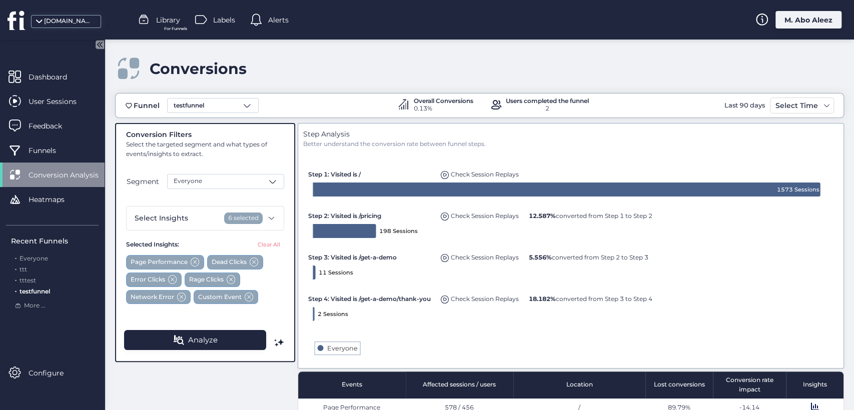
scroll to position [17, 0]
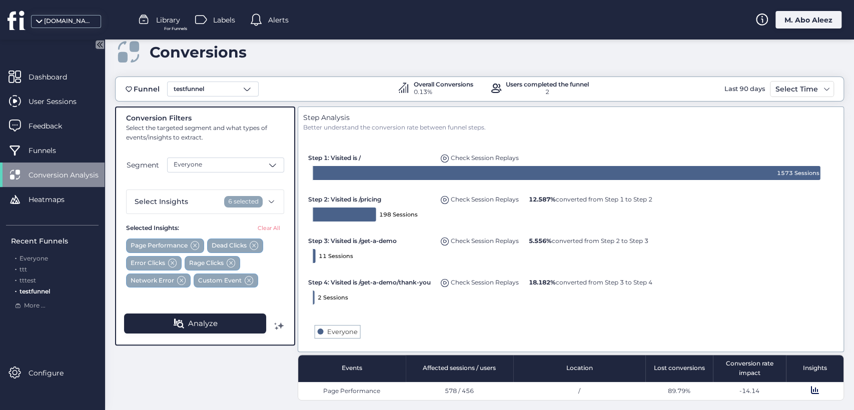
click at [275, 329] on span at bounding box center [279, 326] width 10 height 10
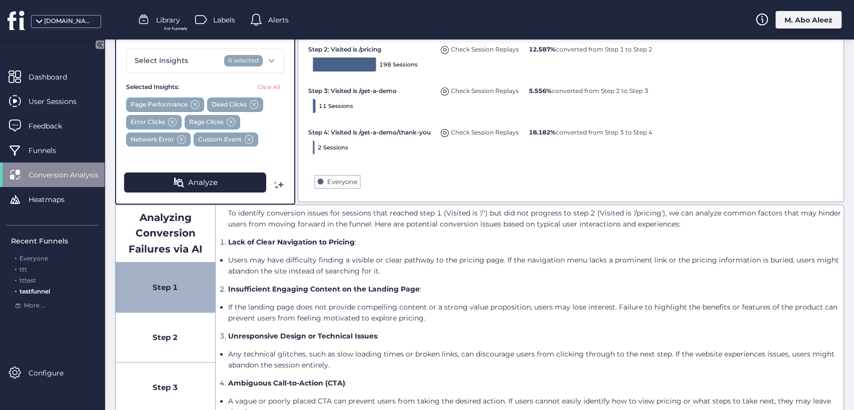
scroll to position [278, 0]
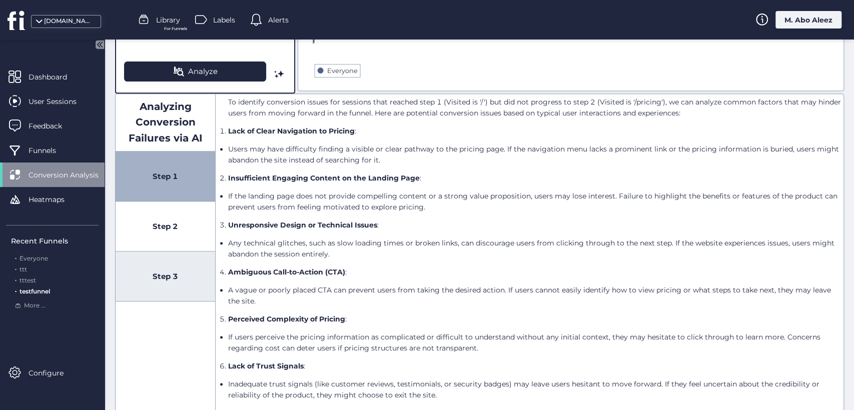
click at [179, 289] on div "Step 3" at bounding box center [166, 277] width 100 height 50
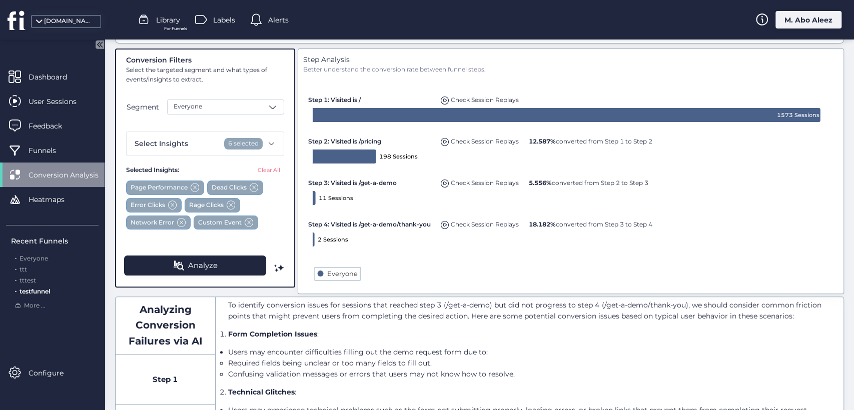
scroll to position [56, 0]
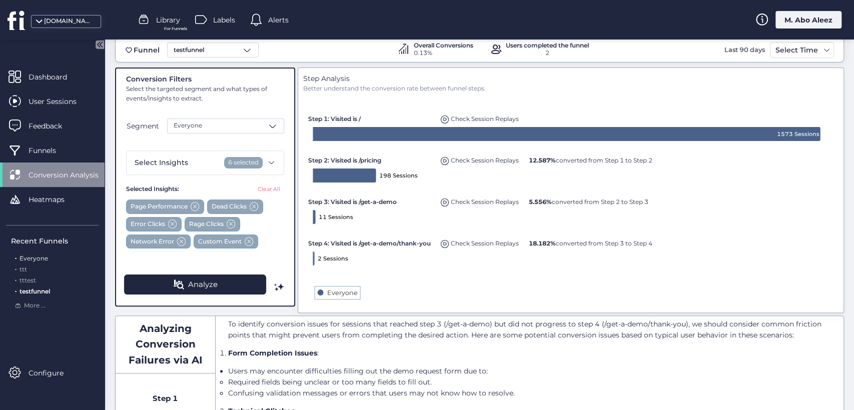
click at [44, 254] on div ". Everyone" at bounding box center [55, 259] width 88 height 10
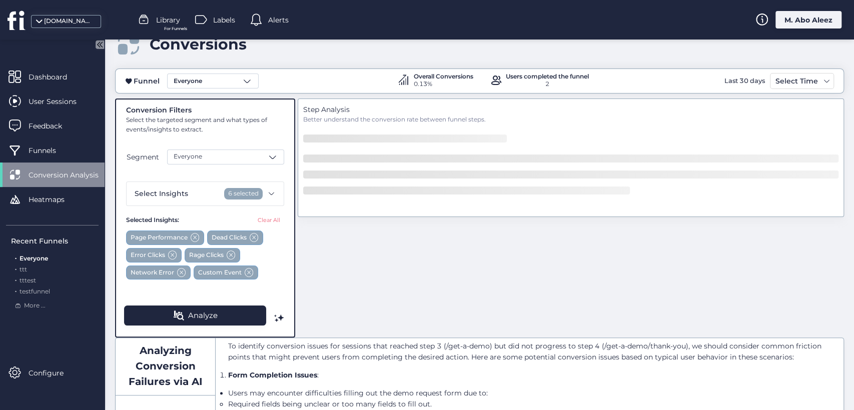
scroll to position [0, 0]
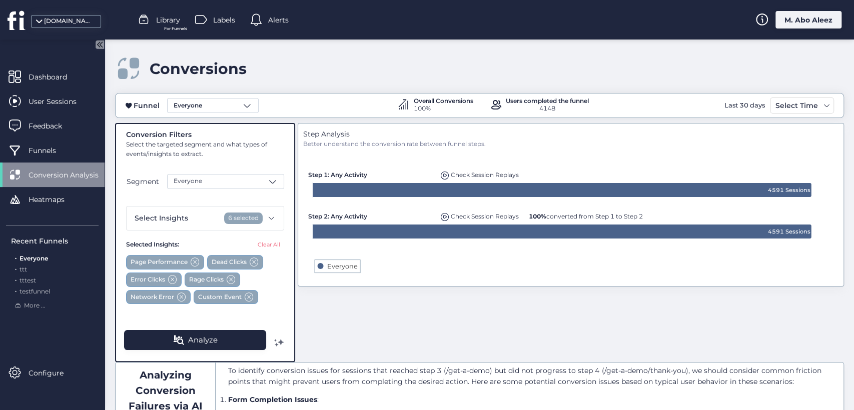
click at [282, 339] on span at bounding box center [279, 343] width 10 height 10
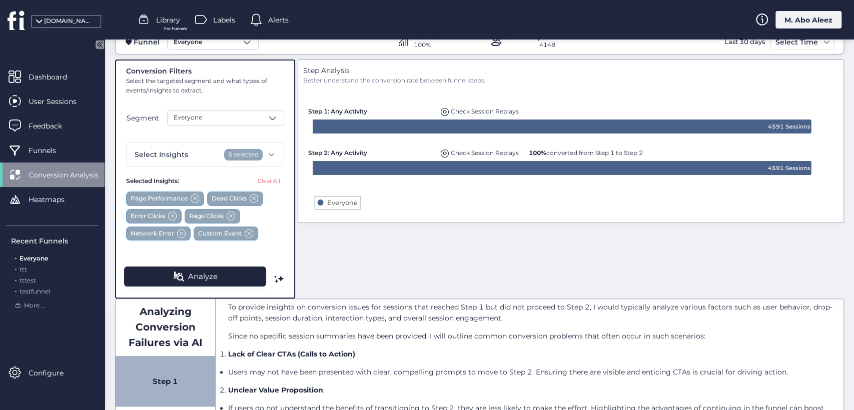
scroll to position [62, 0]
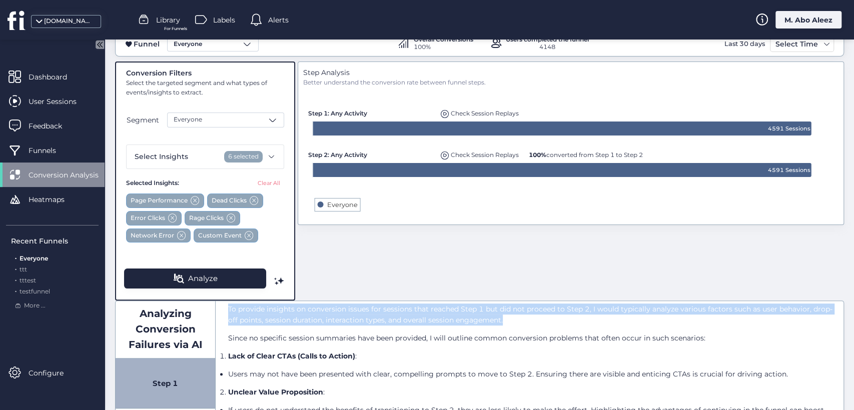
drag, startPoint x: 506, startPoint y: 321, endPoint x: 218, endPoint y: 306, distance: 287.9
copy p "To provide insights on conversion issues for sessions that reached Step 1 but d…"
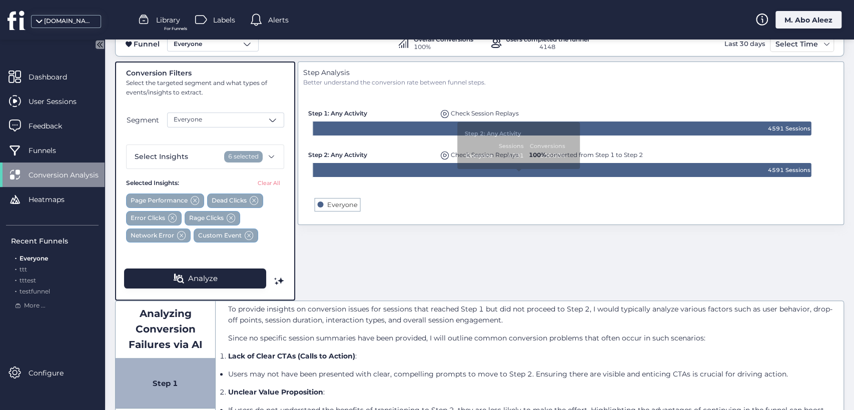
click at [472, 237] on div "Step Analysis Better understand the conversion rate between funnel steps. Creat…" at bounding box center [571, 181] width 546 height 239
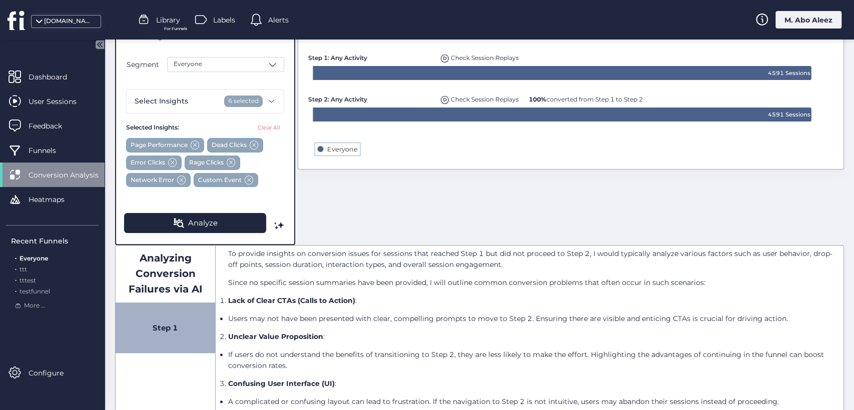
scroll to position [0, 0]
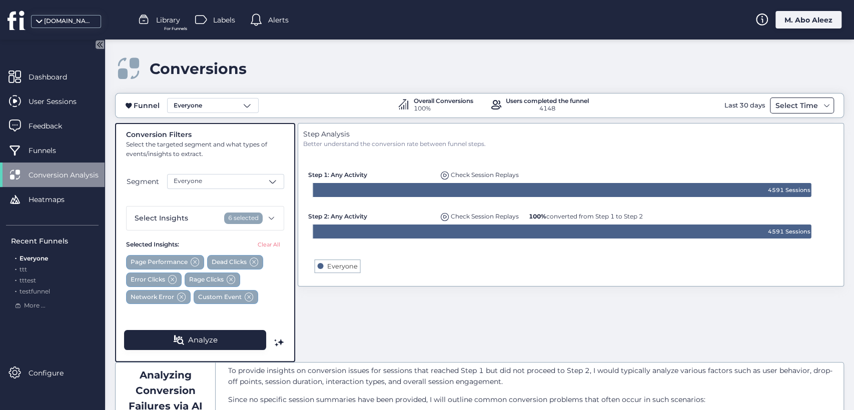
click at [792, 104] on div "Select Time" at bounding box center [797, 106] width 48 height 12
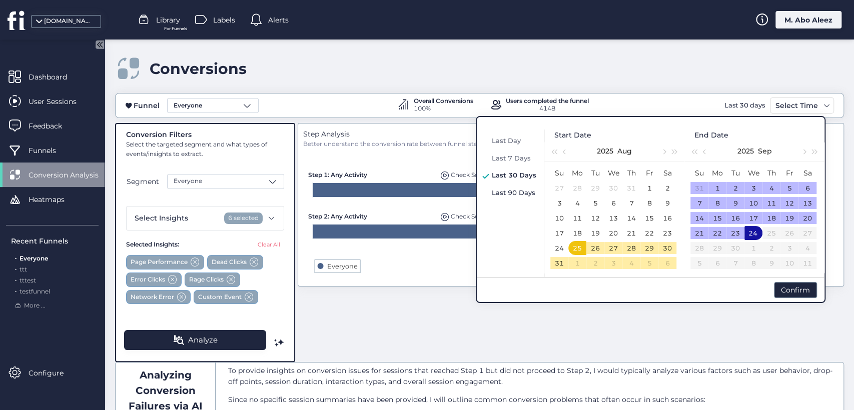
click at [506, 189] on span "Last 90 Days" at bounding box center [514, 193] width 44 height 8
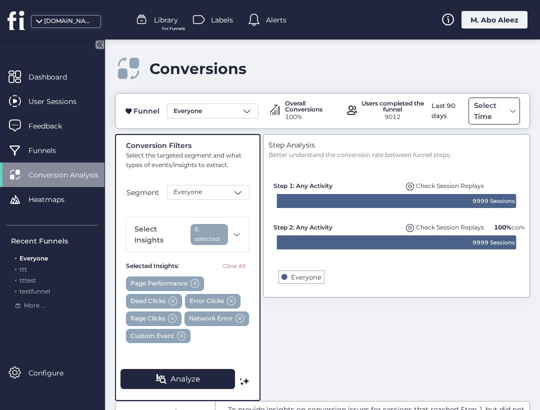
click at [493, 107] on div "Select Time" at bounding box center [489, 111] width 35 height 23
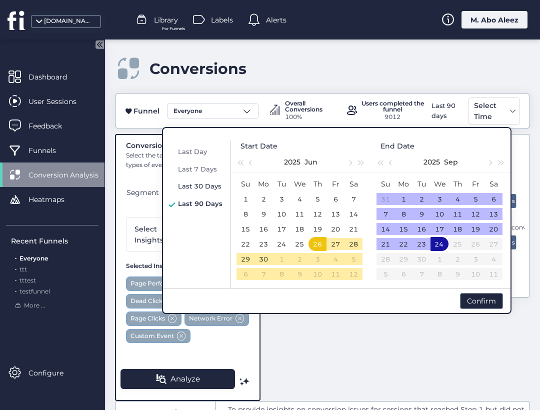
click at [208, 188] on span "Last 30 Days" at bounding box center [200, 186] width 44 height 8
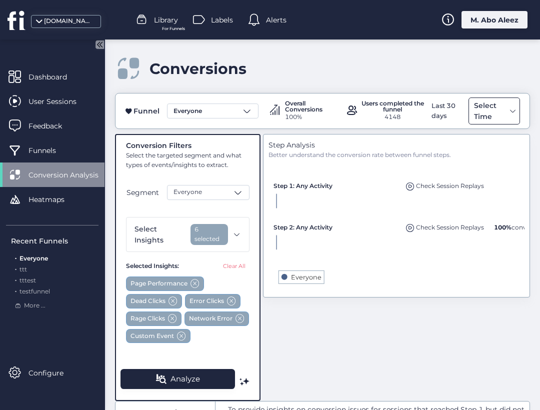
click at [485, 115] on div "Select Time" at bounding box center [489, 111] width 35 height 23
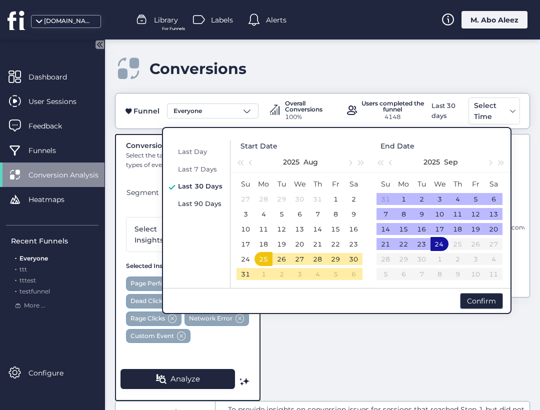
click at [178, 198] on div "Last 90 Days" at bounding box center [201, 204] width 50 height 12
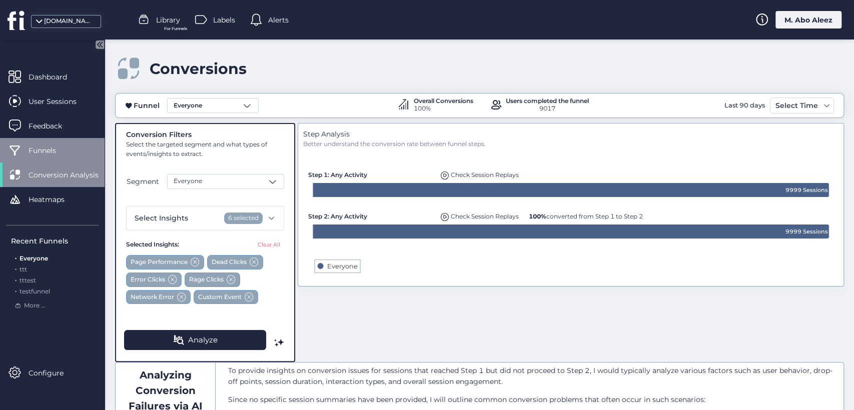
click at [58, 151] on span "Funnels" at bounding box center [50, 150] width 43 height 11
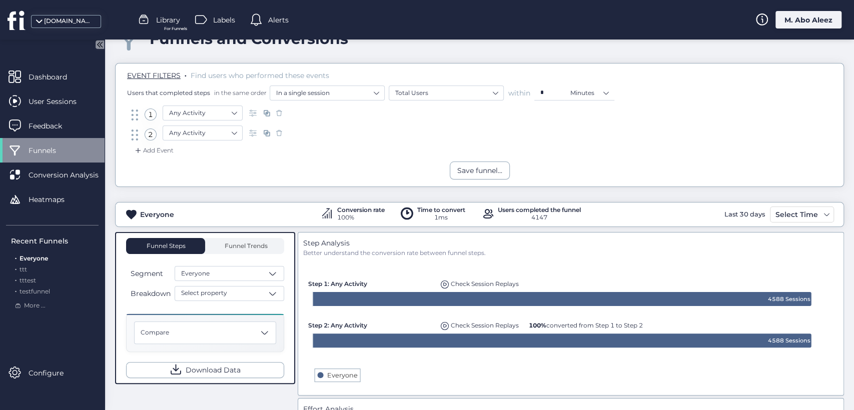
scroll to position [56, 0]
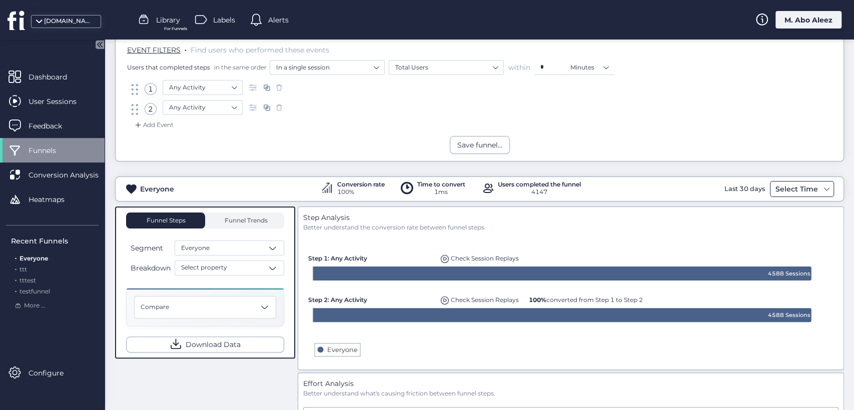
click at [782, 185] on div "Select Time" at bounding box center [797, 189] width 48 height 12
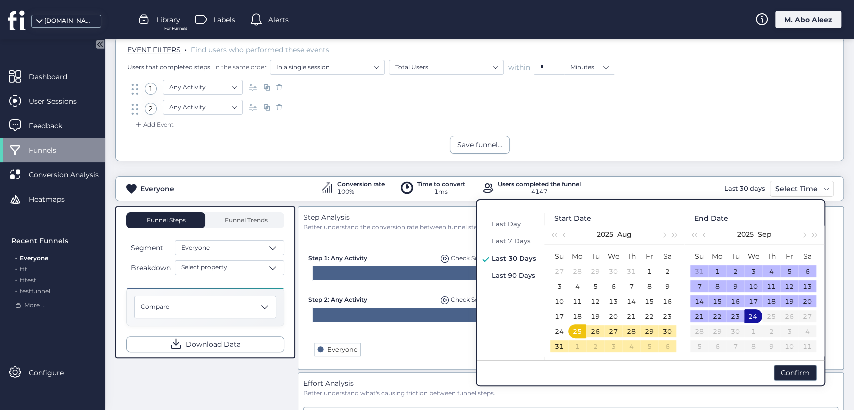
click at [496, 274] on span "Last 90 Days" at bounding box center [514, 276] width 44 height 8
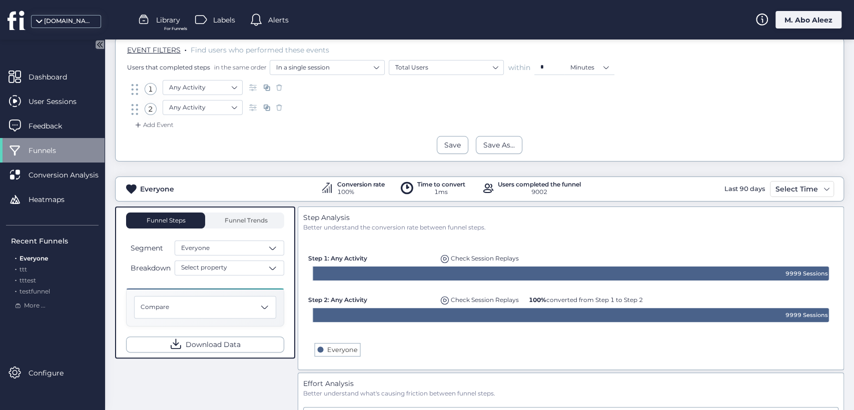
click at [786, 21] on div "M. Abo Aleez" at bounding box center [808, 20] width 66 height 18
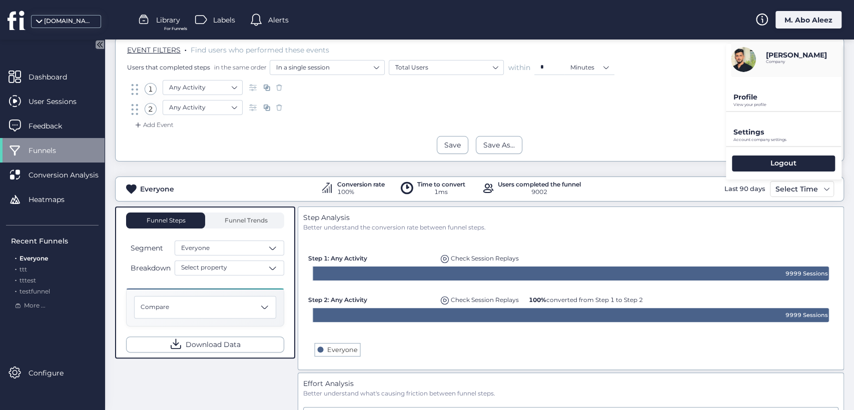
click at [754, 105] on p "View your profile" at bounding box center [787, 105] width 108 height 5
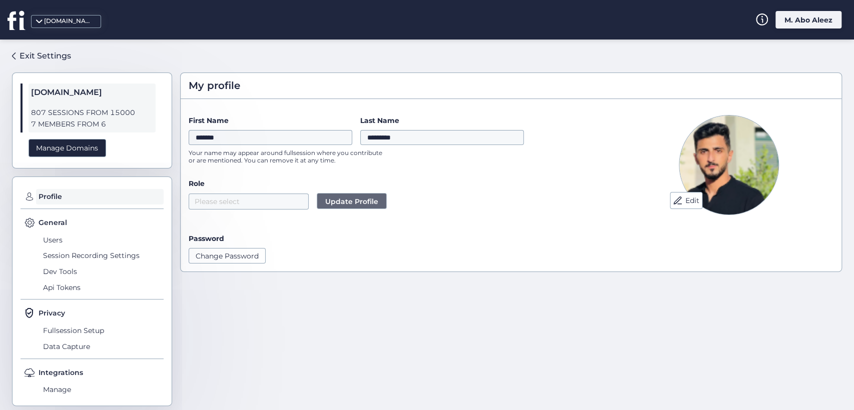
drag, startPoint x: 109, startPoint y: 111, endPoint x: 133, endPoint y: 115, distance: 24.8
click at [133, 115] on span "807 SESSIONS FROM 15000" at bounding box center [92, 113] width 122 height 12
click at [76, 258] on span "Session Recording Settings" at bounding box center [102, 256] width 123 height 16
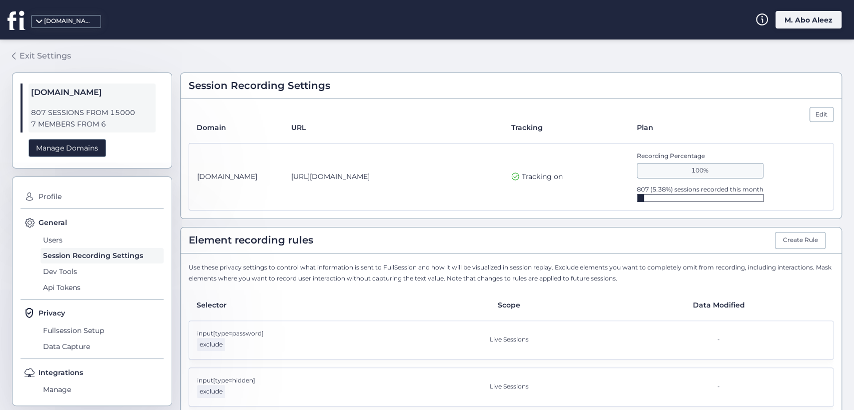
click at [46, 48] on link "Exit Settings" at bounding box center [41, 56] width 59 height 17
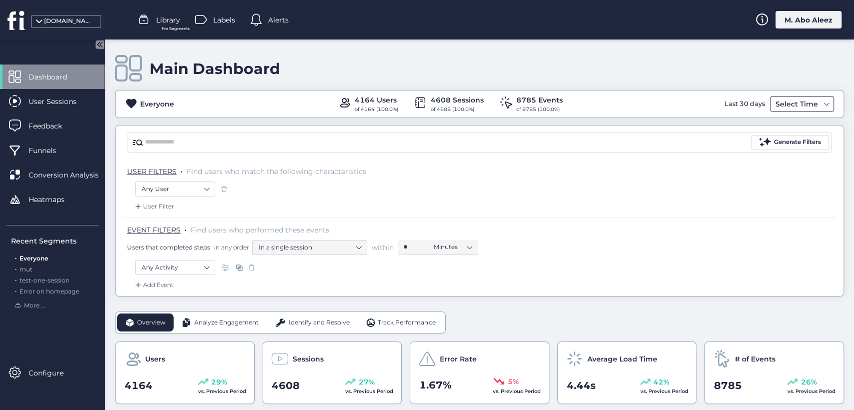
click at [784, 108] on div "Select Time" at bounding box center [797, 104] width 48 height 12
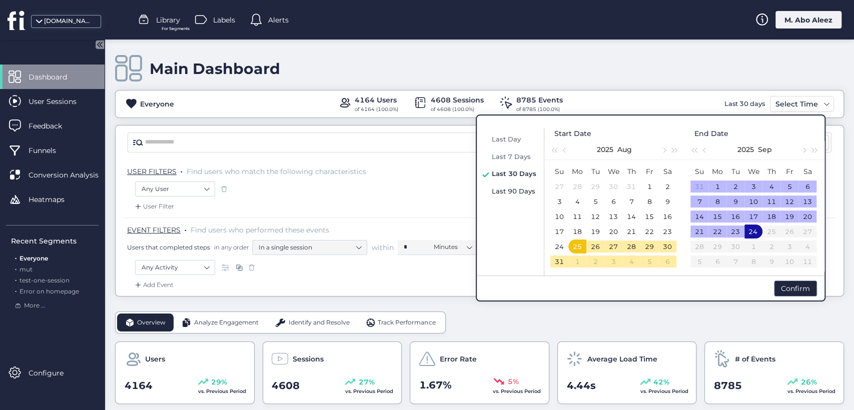
click at [521, 189] on span "Last 90 Days" at bounding box center [514, 191] width 44 height 8
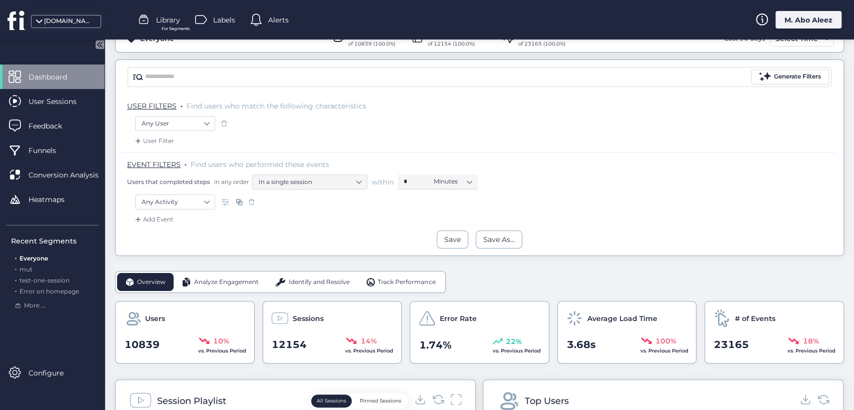
scroll to position [111, 0]
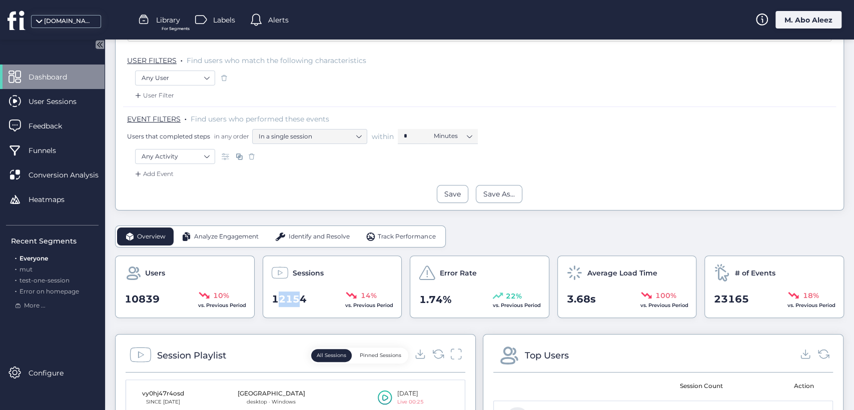
drag, startPoint x: 300, startPoint y: 296, endPoint x: 273, endPoint y: 296, distance: 27.0
click at [273, 296] on span "12154" at bounding box center [289, 300] width 35 height 16
drag, startPoint x: 308, startPoint y: 299, endPoint x: 263, endPoint y: 297, distance: 44.6
click at [263, 297] on div "Sessions 12154 14% vs. Previous Period" at bounding box center [333, 287] width 140 height 63
click at [60, 96] on span "User Sessions" at bounding box center [60, 101] width 63 height 11
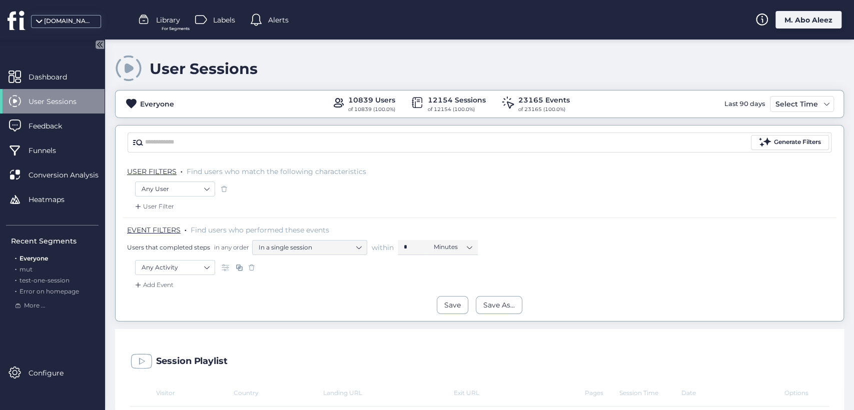
click at [435, 92] on div "Everyone 10839 Users of 10839 (100.0%) 12154 Sessions of 12154 (100.0%) 23165 E…" at bounding box center [479, 104] width 729 height 28
drag, startPoint x: 64, startPoint y: 190, endPoint x: 83, endPoint y: 200, distance: 21.2
click at [64, 191] on div "Heatmaps" at bounding box center [52, 199] width 105 height 25
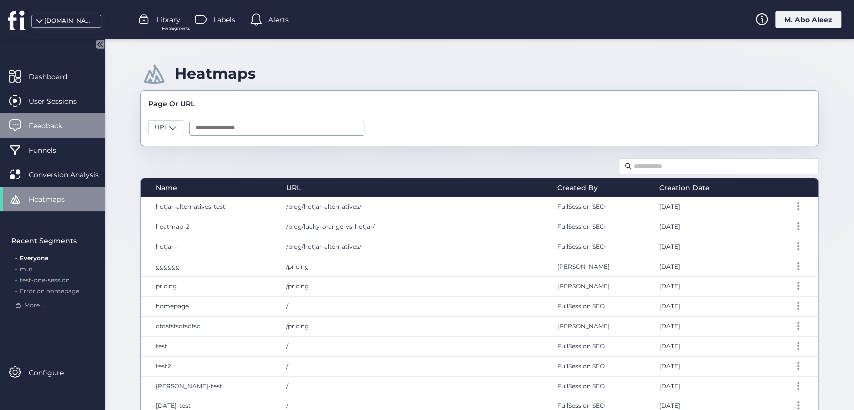
click at [71, 127] on span "Feedback" at bounding box center [53, 126] width 49 height 11
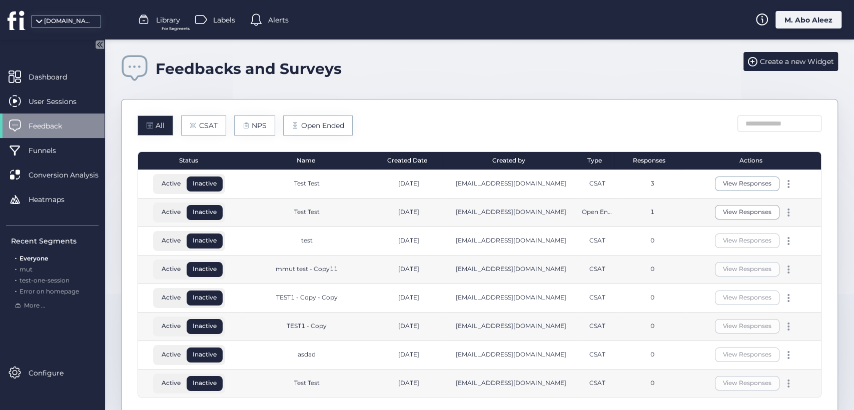
click at [308, 161] on div "Name" at bounding box center [306, 161] width 133 height 18
click at [424, 116] on div "All CSAT NPS Open Ended" at bounding box center [480, 126] width 684 height 20
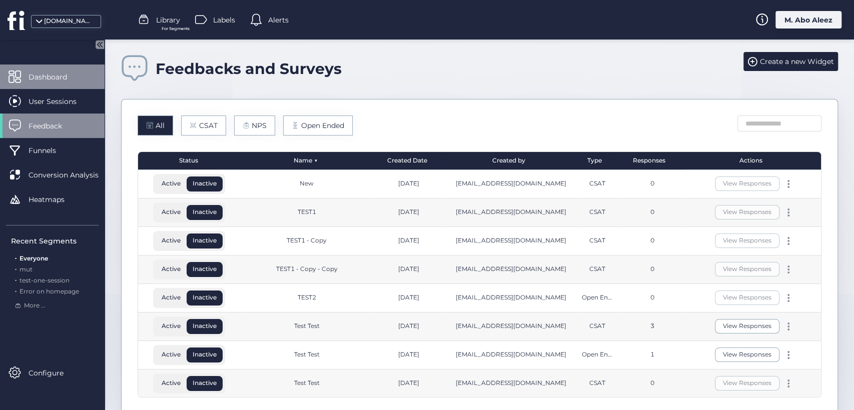
click at [57, 74] on span "Dashboard" at bounding box center [56, 77] width 54 height 11
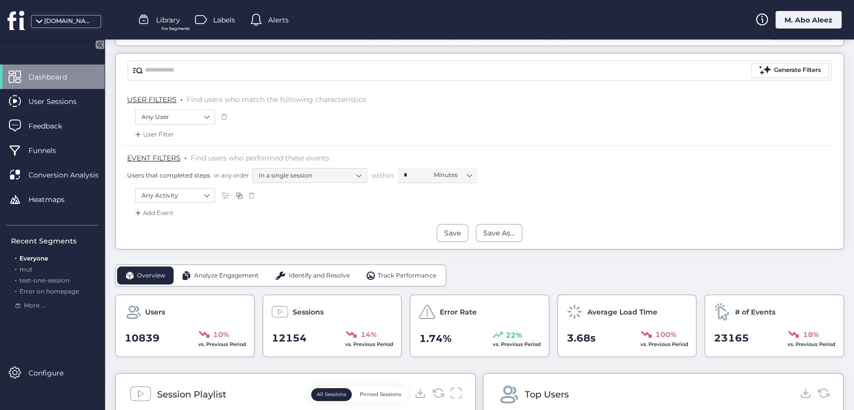
scroll to position [56, 0]
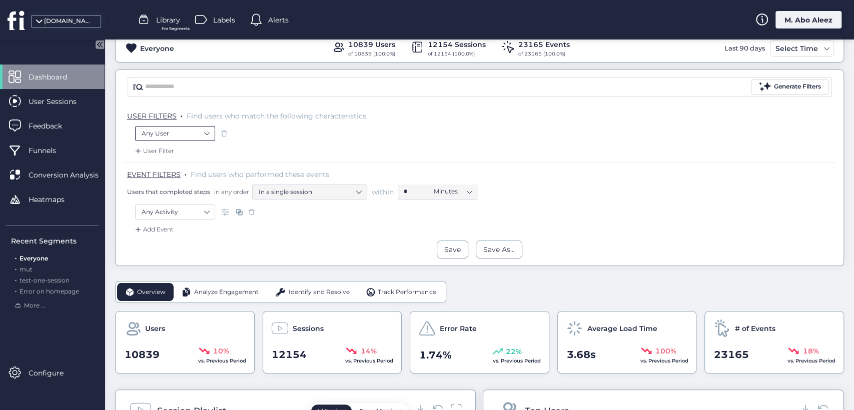
click at [197, 137] on nz-select-item "Any User" at bounding box center [175, 133] width 67 height 15
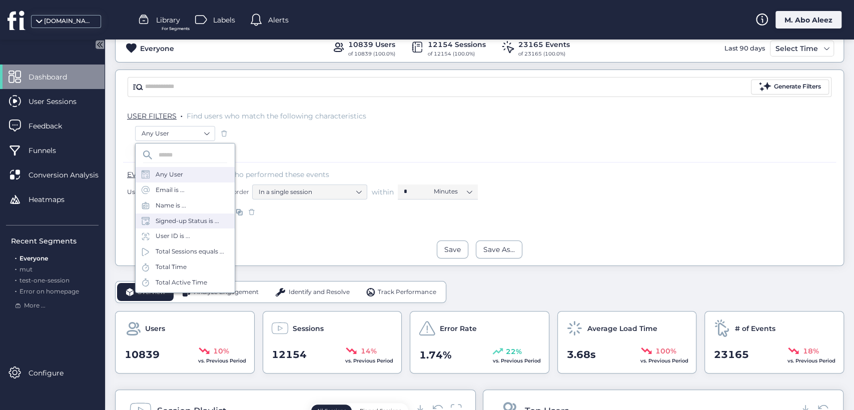
click at [196, 220] on div "Signed-up Status is ..." at bounding box center [188, 222] width 64 height 10
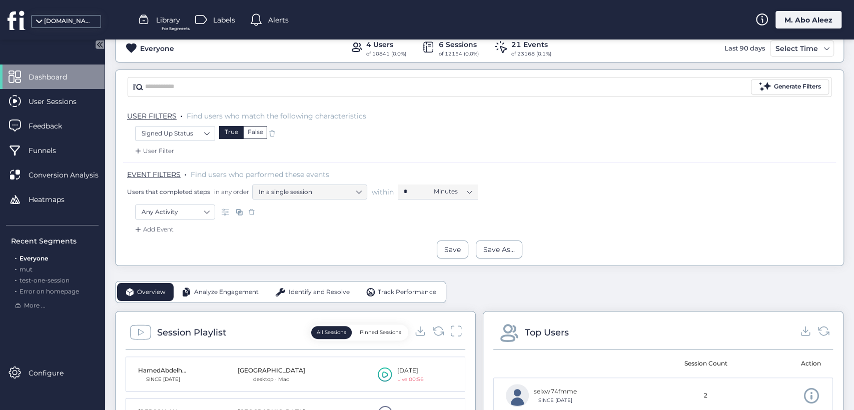
click at [254, 135] on div "False" at bounding box center [255, 132] width 24 height 13
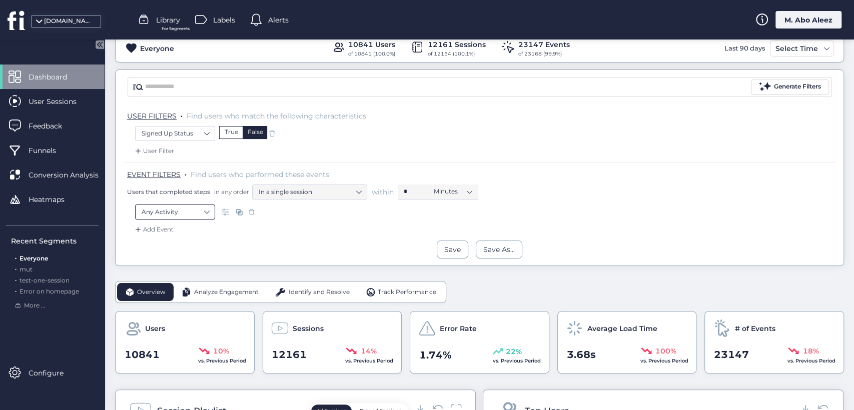
click at [203, 210] on nz-select-item "Any Activity" at bounding box center [175, 212] width 67 height 15
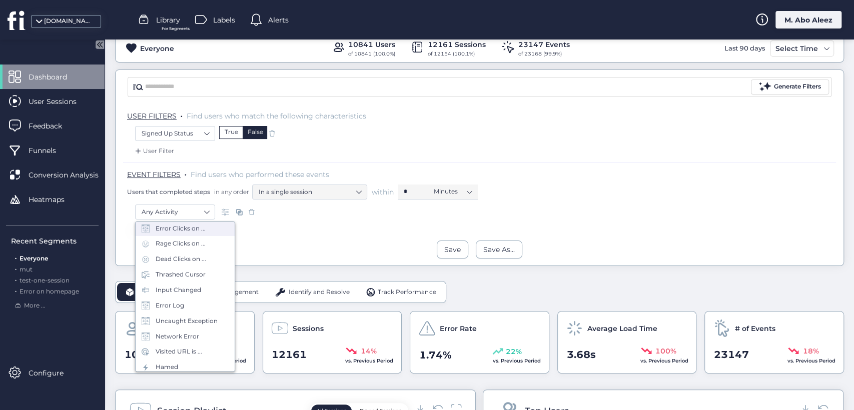
scroll to position [111, 0]
click at [196, 296] on div "Visited URL is ..." at bounding box center [179, 297] width 47 height 10
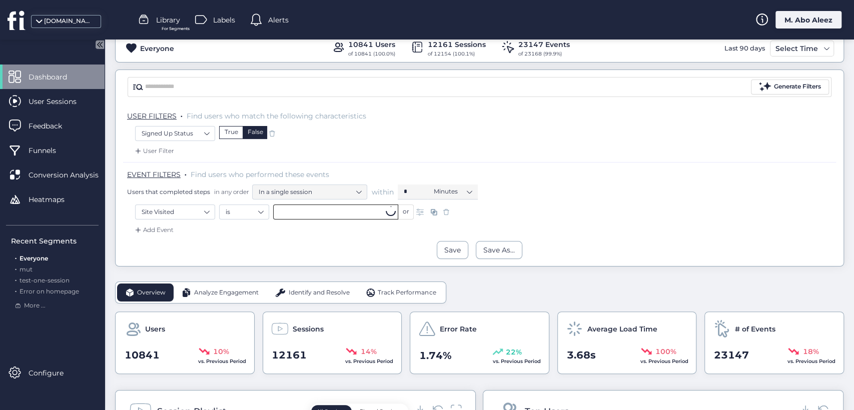
click at [292, 207] on input "text" at bounding box center [335, 212] width 125 height 15
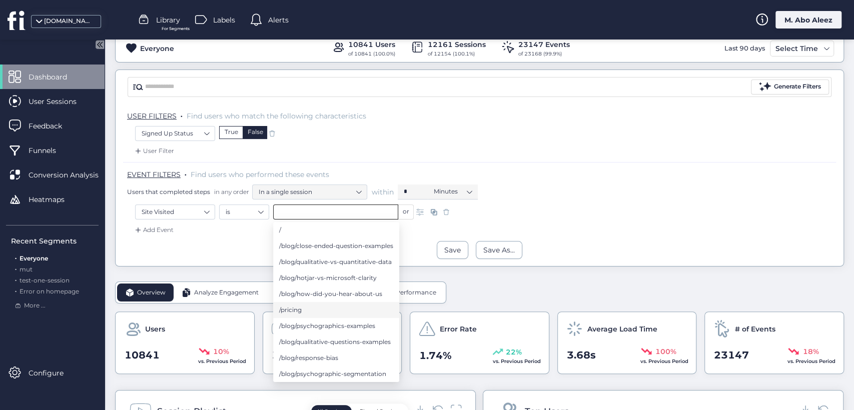
click at [322, 303] on li "/pricing" at bounding box center [336, 310] width 126 height 16
type input "********"
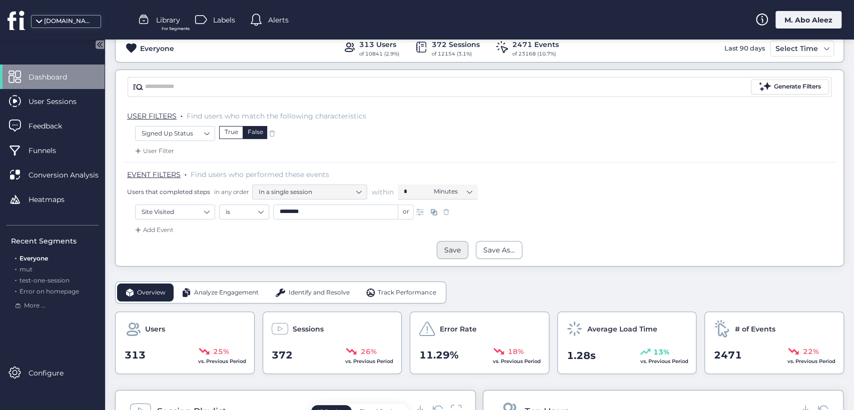
click at [444, 250] on div "Save" at bounding box center [452, 250] width 17 height 11
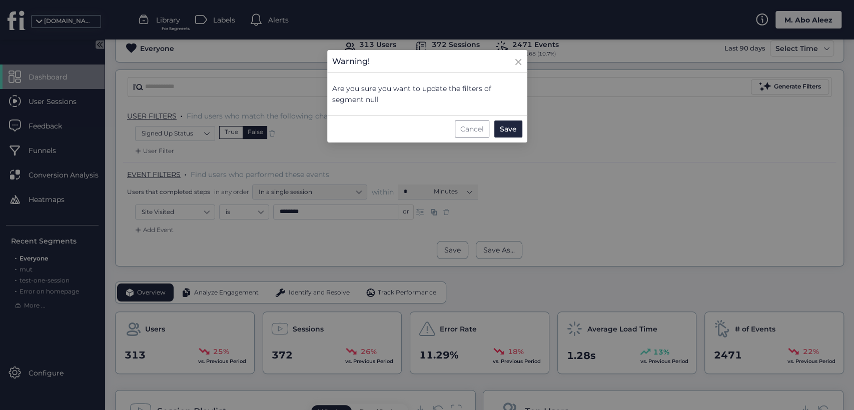
click at [472, 126] on div "Cancel" at bounding box center [472, 129] width 35 height 17
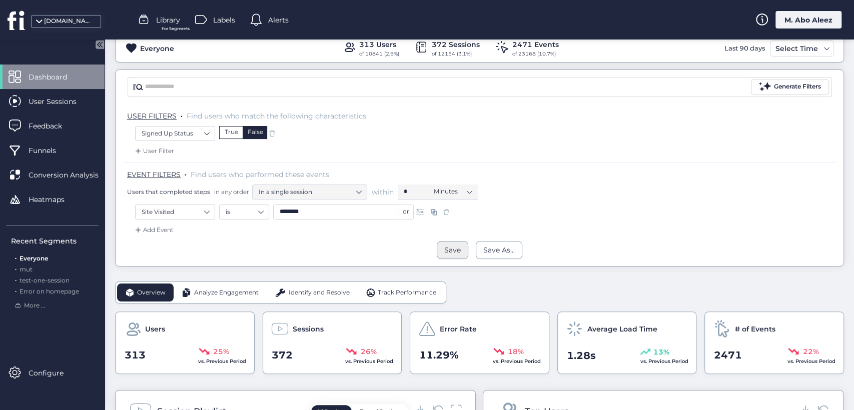
click at [453, 243] on div "Save" at bounding box center [453, 250] width 32 height 18
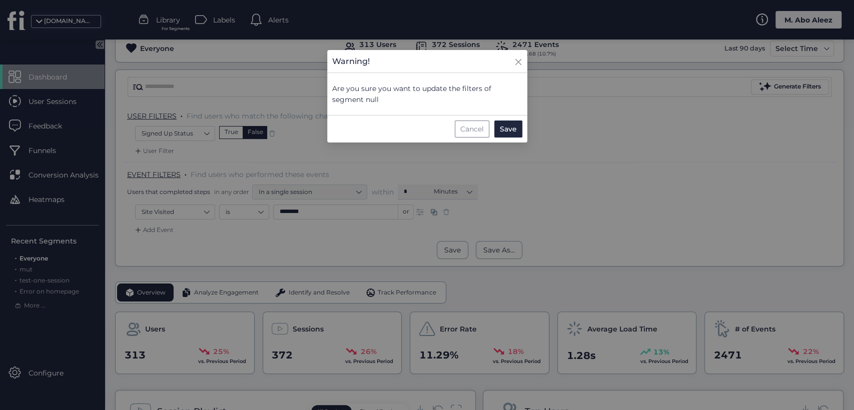
click at [462, 126] on div "Cancel" at bounding box center [472, 129] width 35 height 17
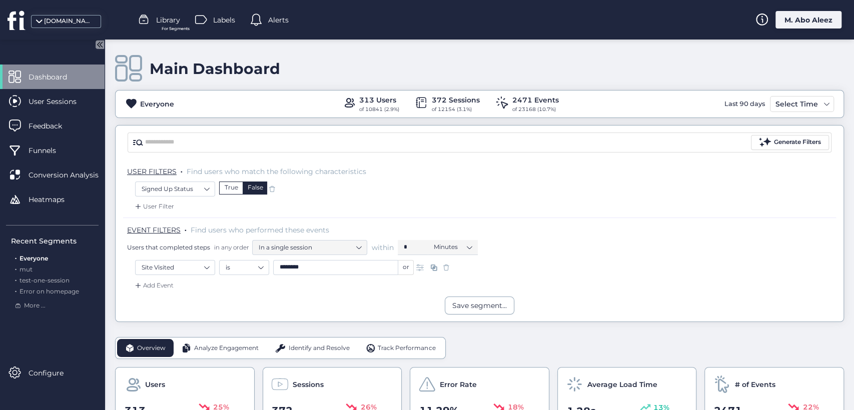
scroll to position [111, 0]
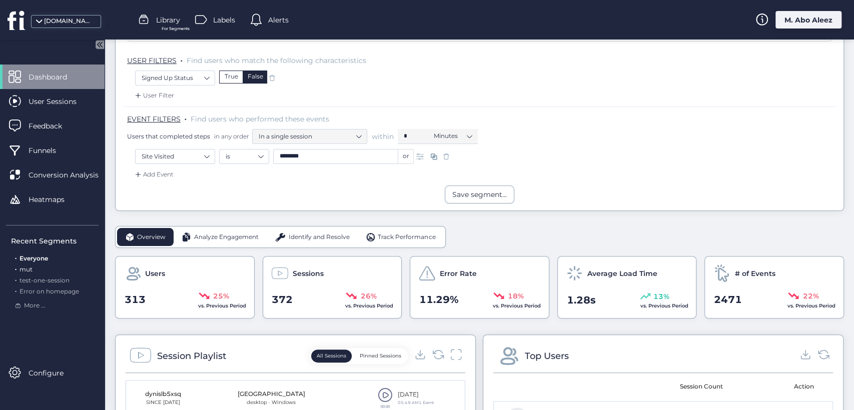
click at [30, 269] on span "mut" at bounding box center [26, 270] width 13 height 8
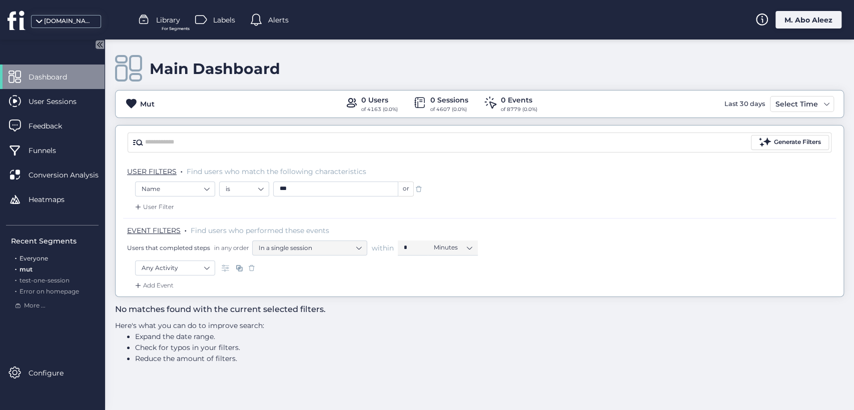
click at [33, 260] on span "Everyone" at bounding box center [34, 259] width 29 height 8
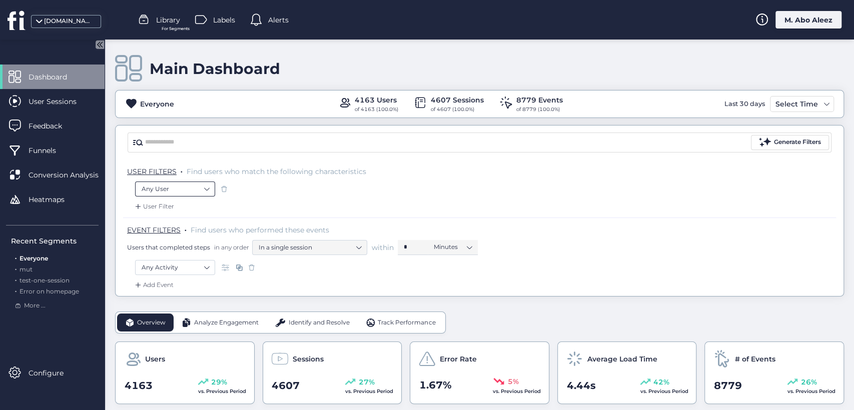
click at [203, 190] on nz-select-item "Any User" at bounding box center [175, 189] width 67 height 15
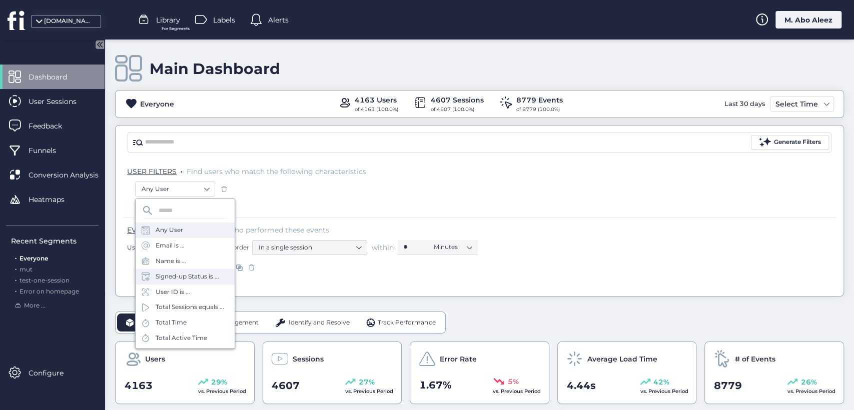
click at [177, 278] on div "Signed-up Status is ..." at bounding box center [188, 277] width 64 height 10
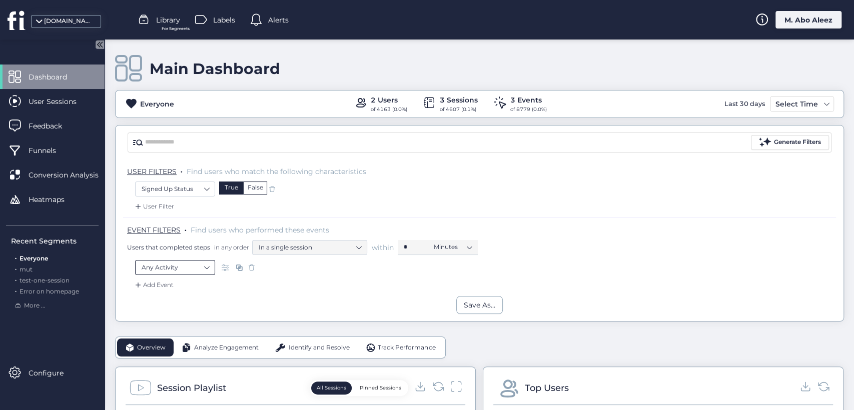
click at [191, 268] on nz-select-item "Any Activity" at bounding box center [175, 267] width 67 height 15
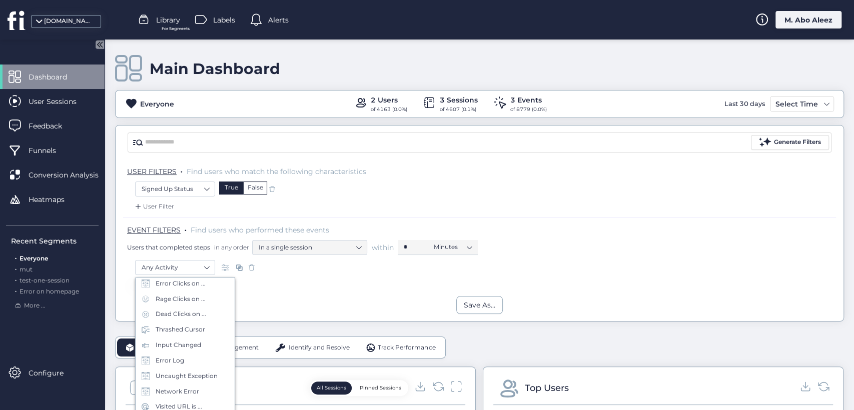
scroll to position [167, 0]
click at [176, 296] on div "Visited URL is ..." at bounding box center [179, 297] width 47 height 10
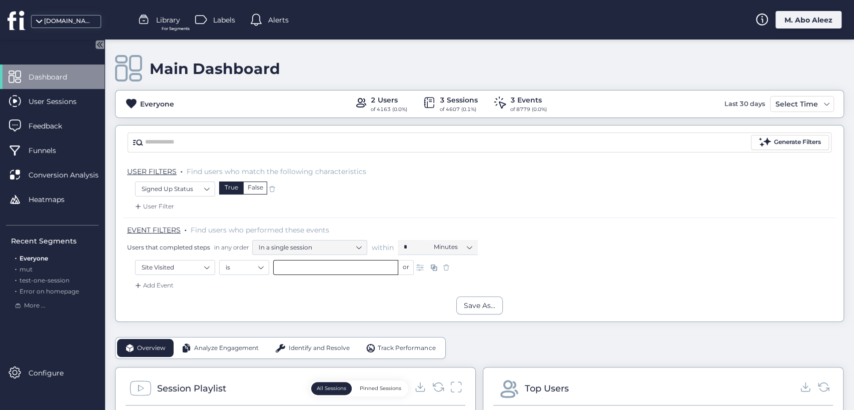
click at [306, 270] on input "text" at bounding box center [335, 267] width 125 height 15
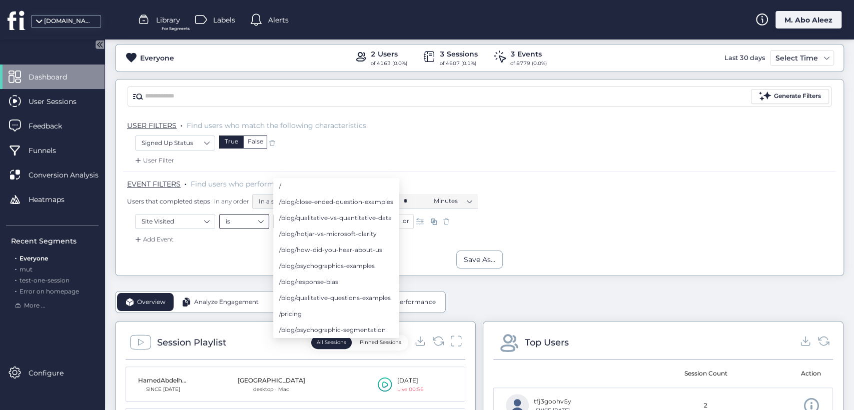
scroll to position [111, 0]
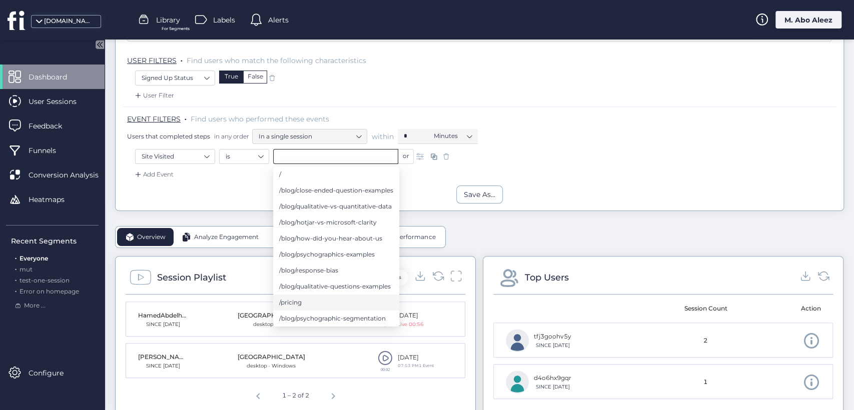
click at [308, 306] on li "/pricing" at bounding box center [336, 303] width 126 height 16
type input "********"
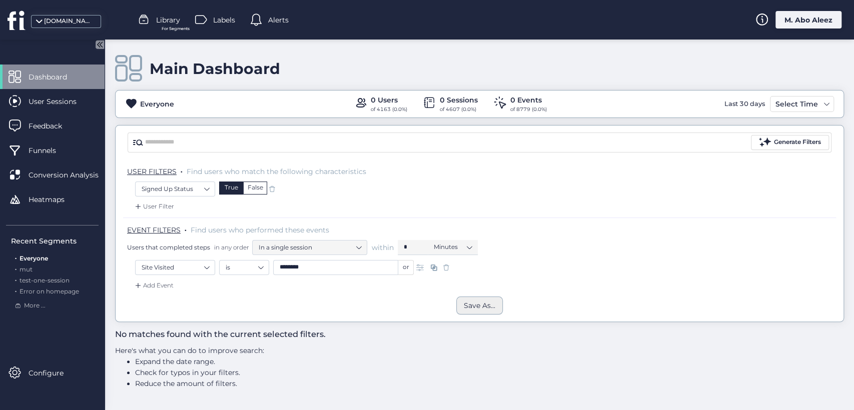
click at [468, 307] on div "Save As..." at bounding box center [480, 305] width 32 height 11
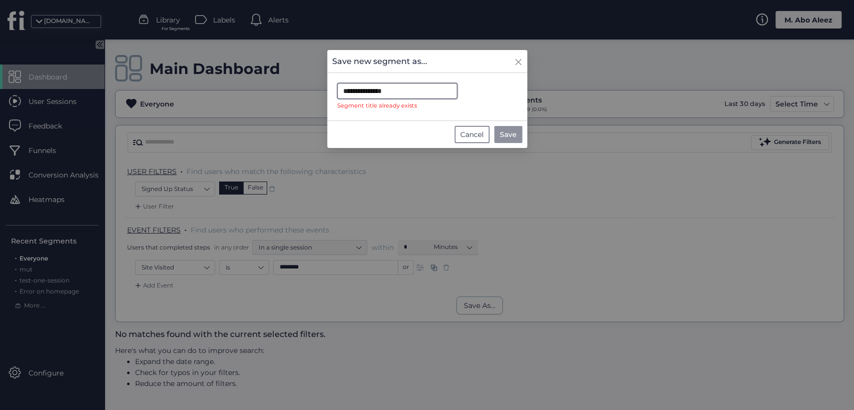
drag, startPoint x: 411, startPoint y: 93, endPoint x: 318, endPoint y: 93, distance: 92.5
click at [318, 93] on nz-modal-container "**********" at bounding box center [427, 205] width 854 height 410
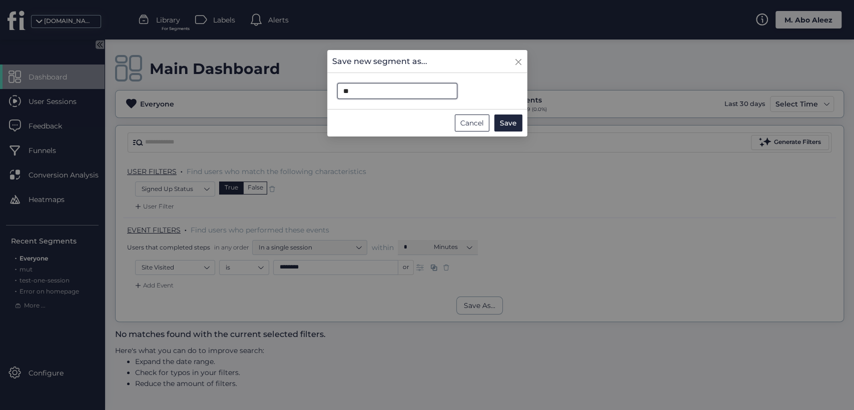
type input "*"
click at [506, 130] on button "Save" at bounding box center [508, 123] width 28 height 17
type input "**********"
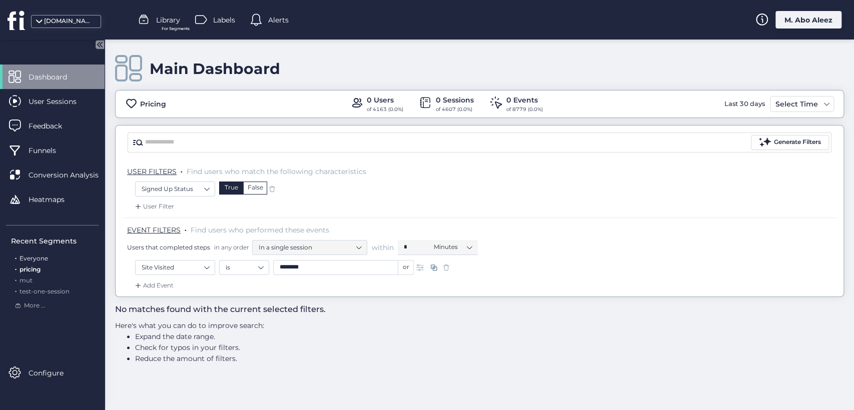
click at [32, 261] on span "Everyone" at bounding box center [34, 259] width 29 height 8
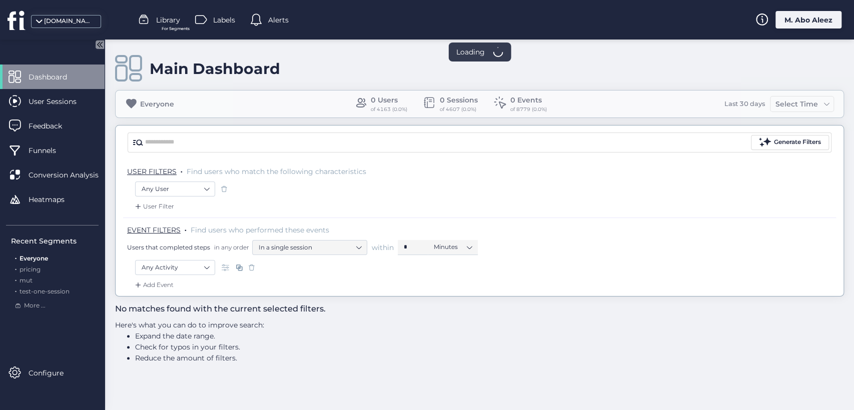
click at [35, 269] on span "pricing" at bounding box center [30, 270] width 21 height 8
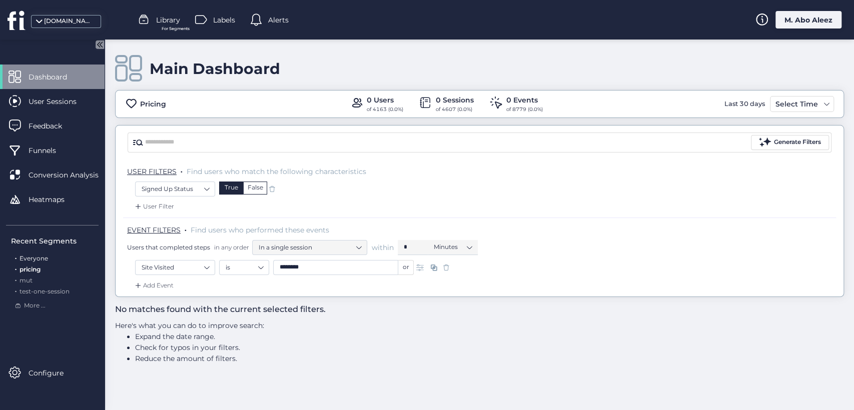
click at [40, 255] on span "Everyone" at bounding box center [34, 259] width 29 height 8
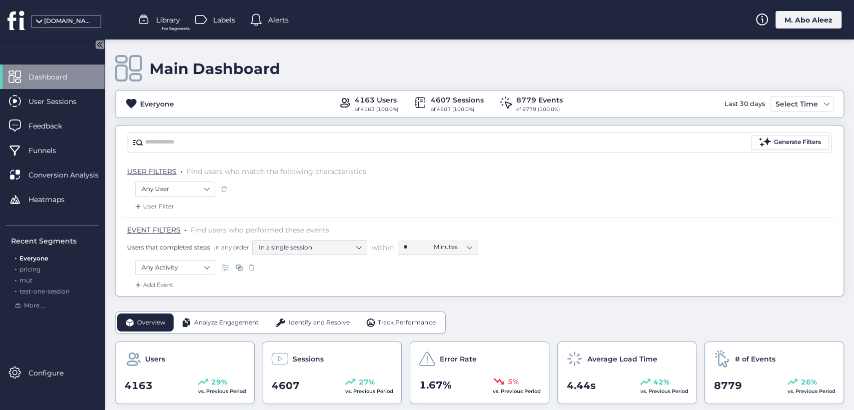
scroll to position [111, 0]
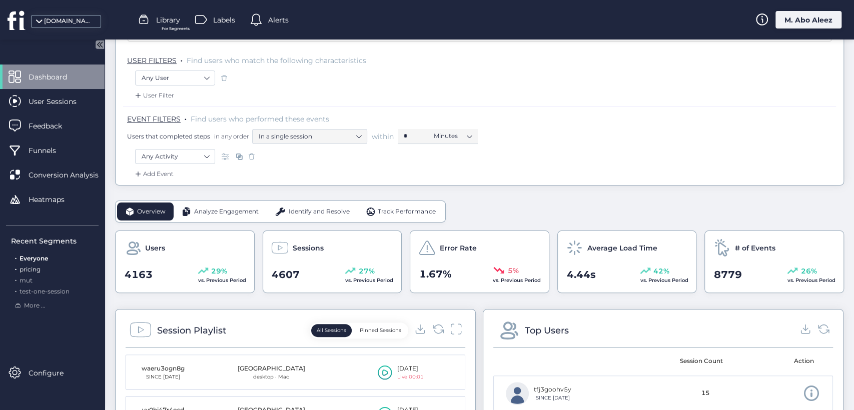
click at [36, 268] on span "pricing" at bounding box center [30, 270] width 21 height 8
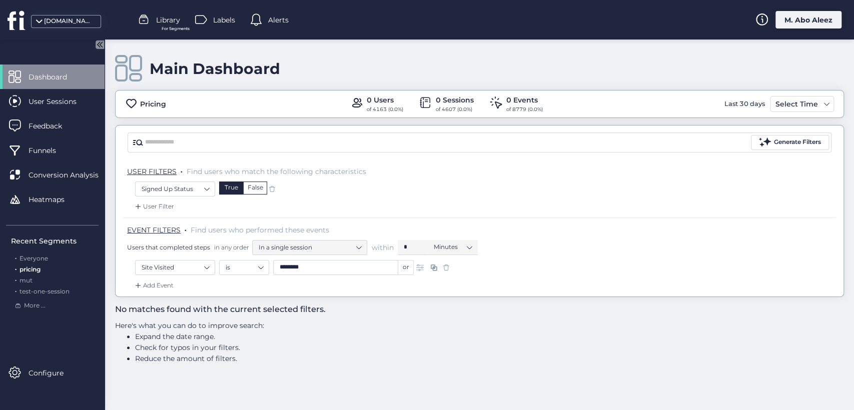
click at [252, 187] on div "False" at bounding box center [255, 188] width 24 height 13
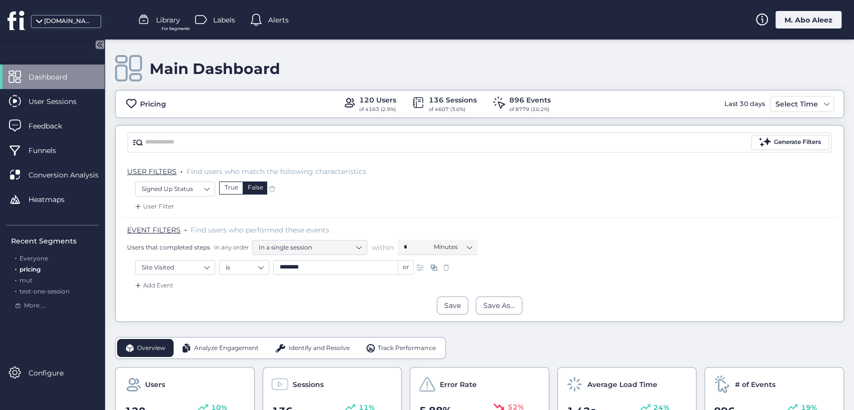
scroll to position [111, 0]
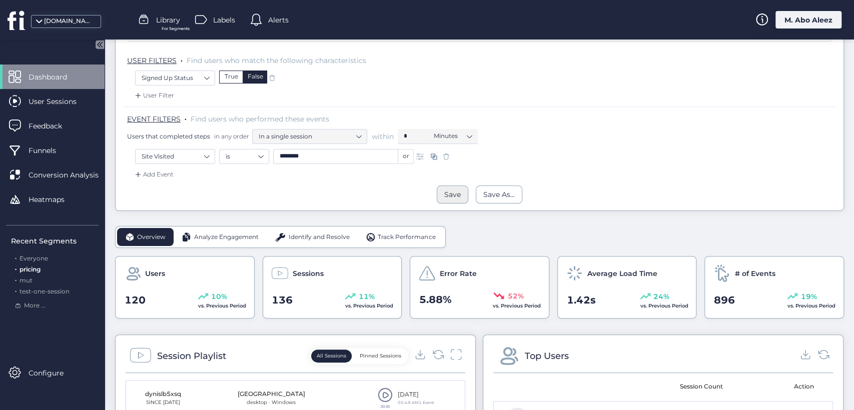
click at [450, 199] on div "Save" at bounding box center [452, 194] width 17 height 11
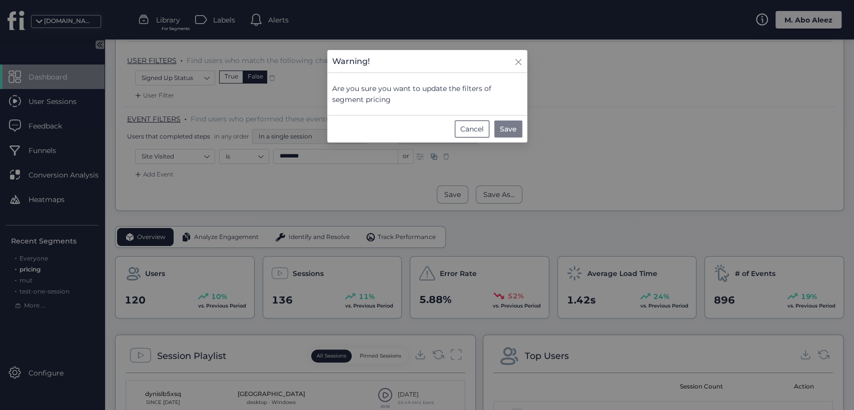
click at [517, 125] on button "Save" at bounding box center [508, 129] width 28 height 17
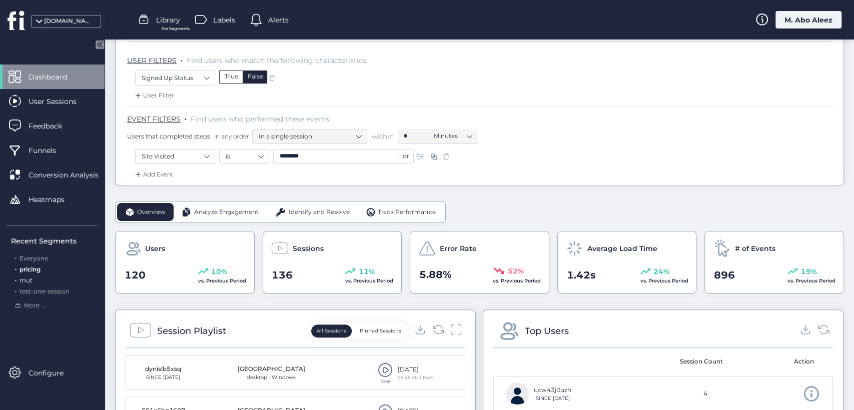
click at [28, 278] on span "mut" at bounding box center [26, 281] width 13 height 8
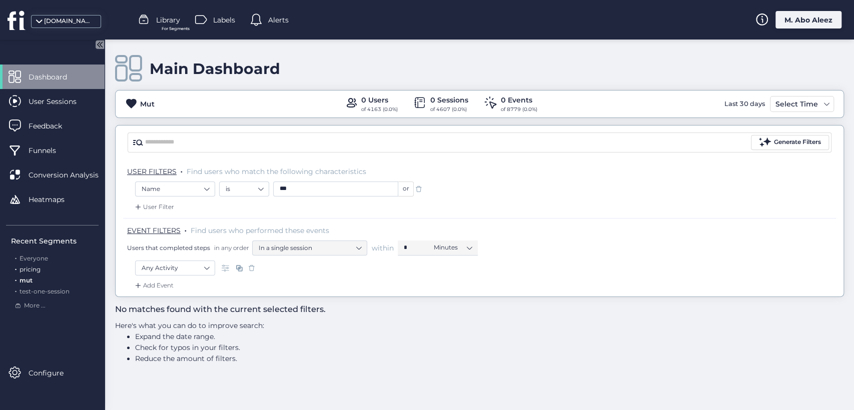
click at [28, 270] on span "pricing" at bounding box center [30, 270] width 21 height 8
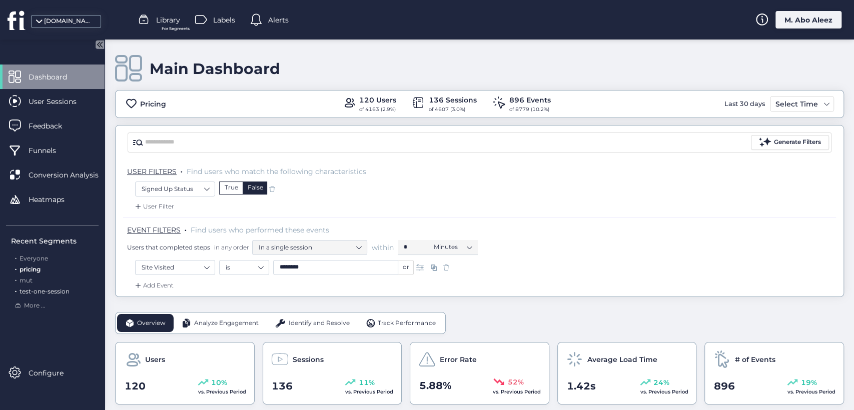
click at [33, 292] on span "test-one-session" at bounding box center [45, 292] width 50 height 8
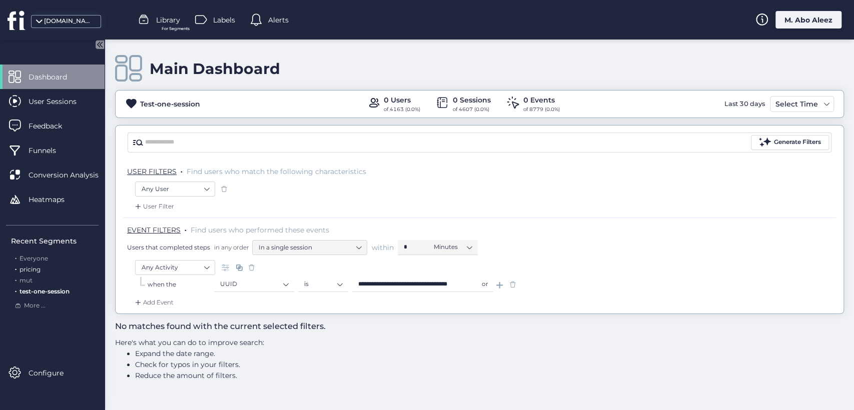
click at [37, 266] on span "pricing" at bounding box center [30, 270] width 21 height 8
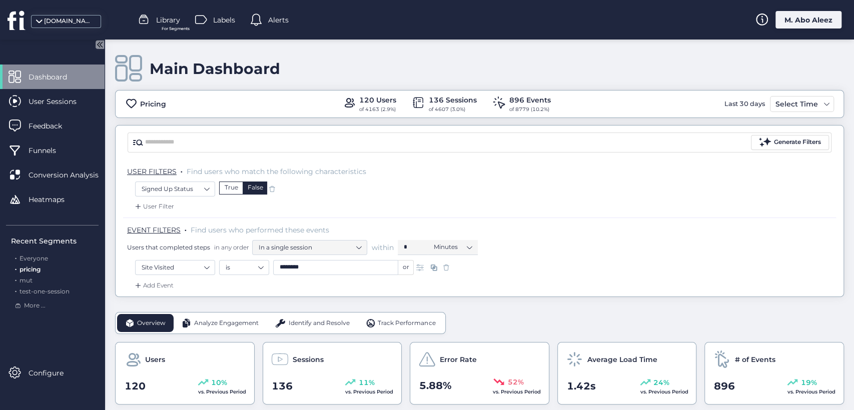
scroll to position [56, 0]
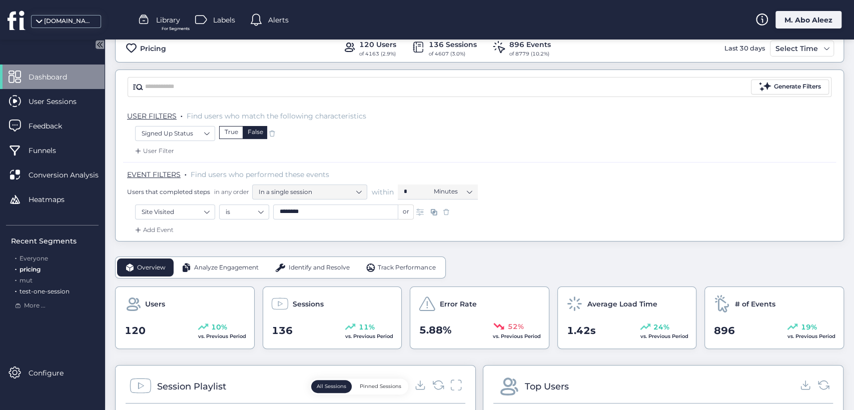
click at [34, 294] on span "test-one-session" at bounding box center [45, 292] width 50 height 8
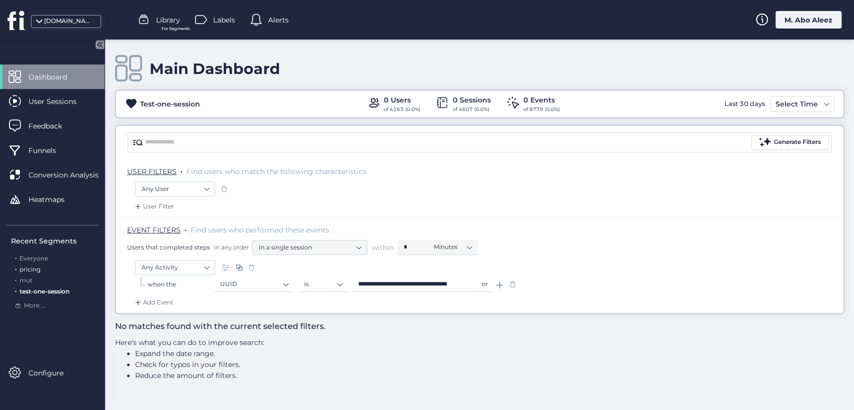
click at [34, 267] on span "pricing" at bounding box center [30, 270] width 21 height 8
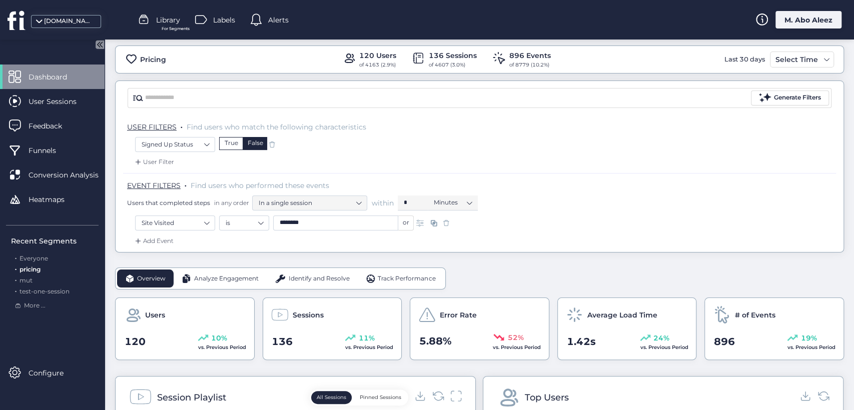
scroll to position [111, 0]
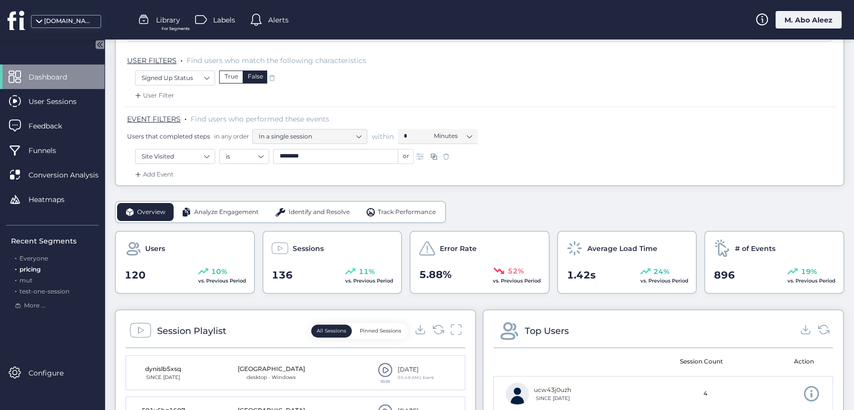
click at [312, 212] on span "Identify and Resolve" at bounding box center [319, 213] width 61 height 10
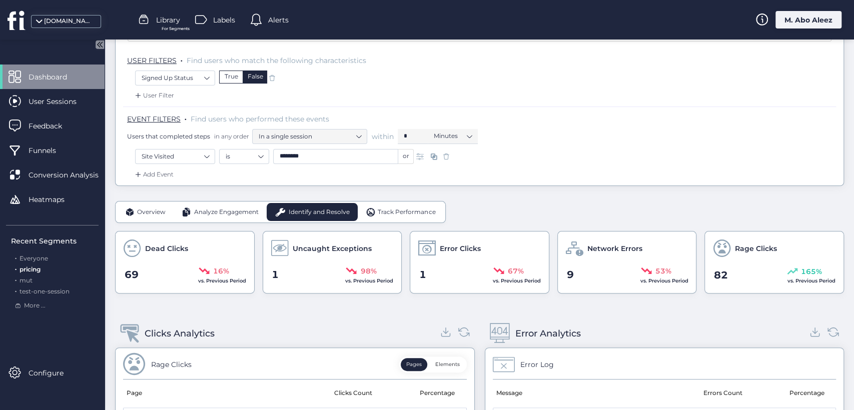
click at [218, 215] on span "Analyze Engagement" at bounding box center [226, 213] width 65 height 10
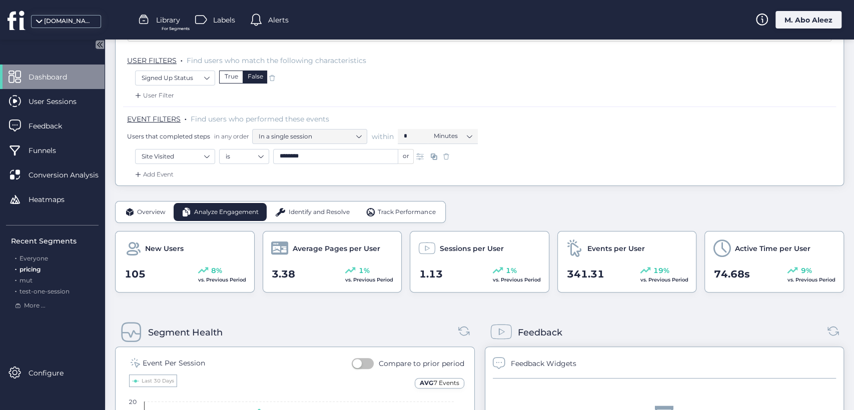
click at [144, 208] on span "Overview" at bounding box center [151, 213] width 29 height 10
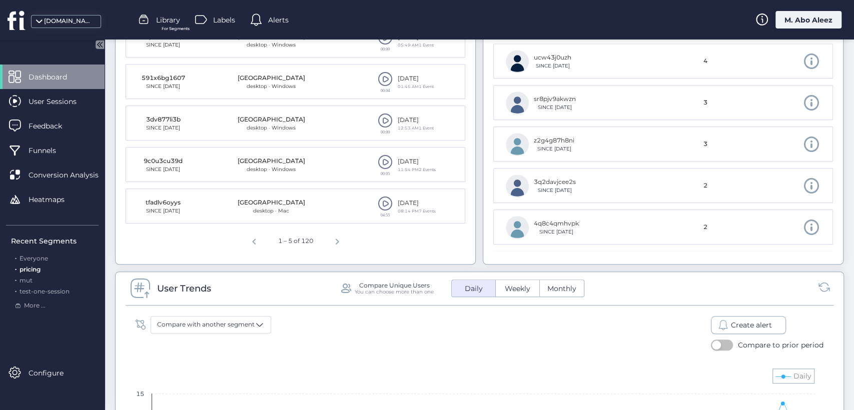
scroll to position [444, 0]
